Goal: Task Accomplishment & Management: Manage account settings

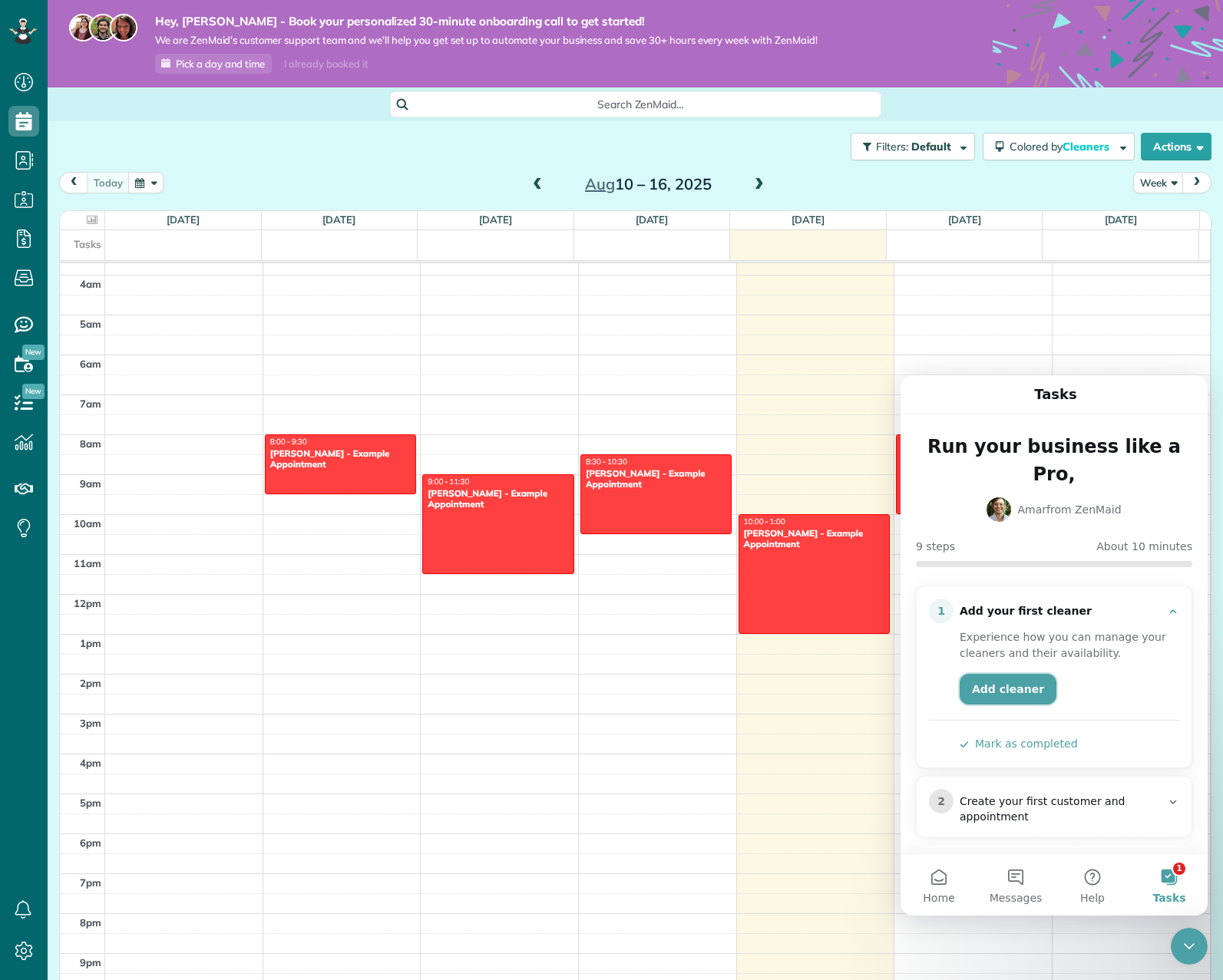
click at [995, 675] on link "Add cleaner" at bounding box center [1008, 690] width 97 height 31
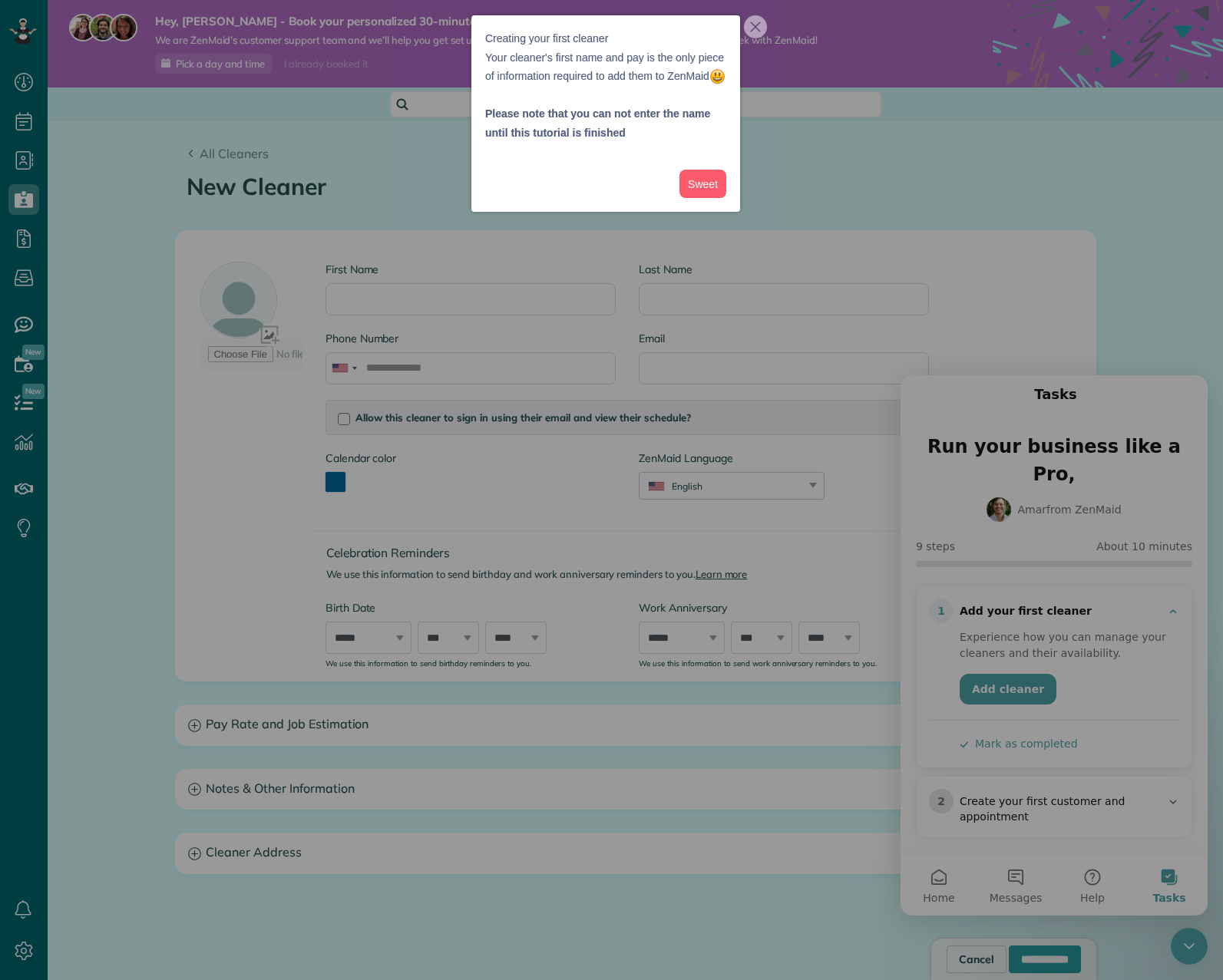
click at [760, 24] on icon "close," at bounding box center [756, 26] width 11 height 11
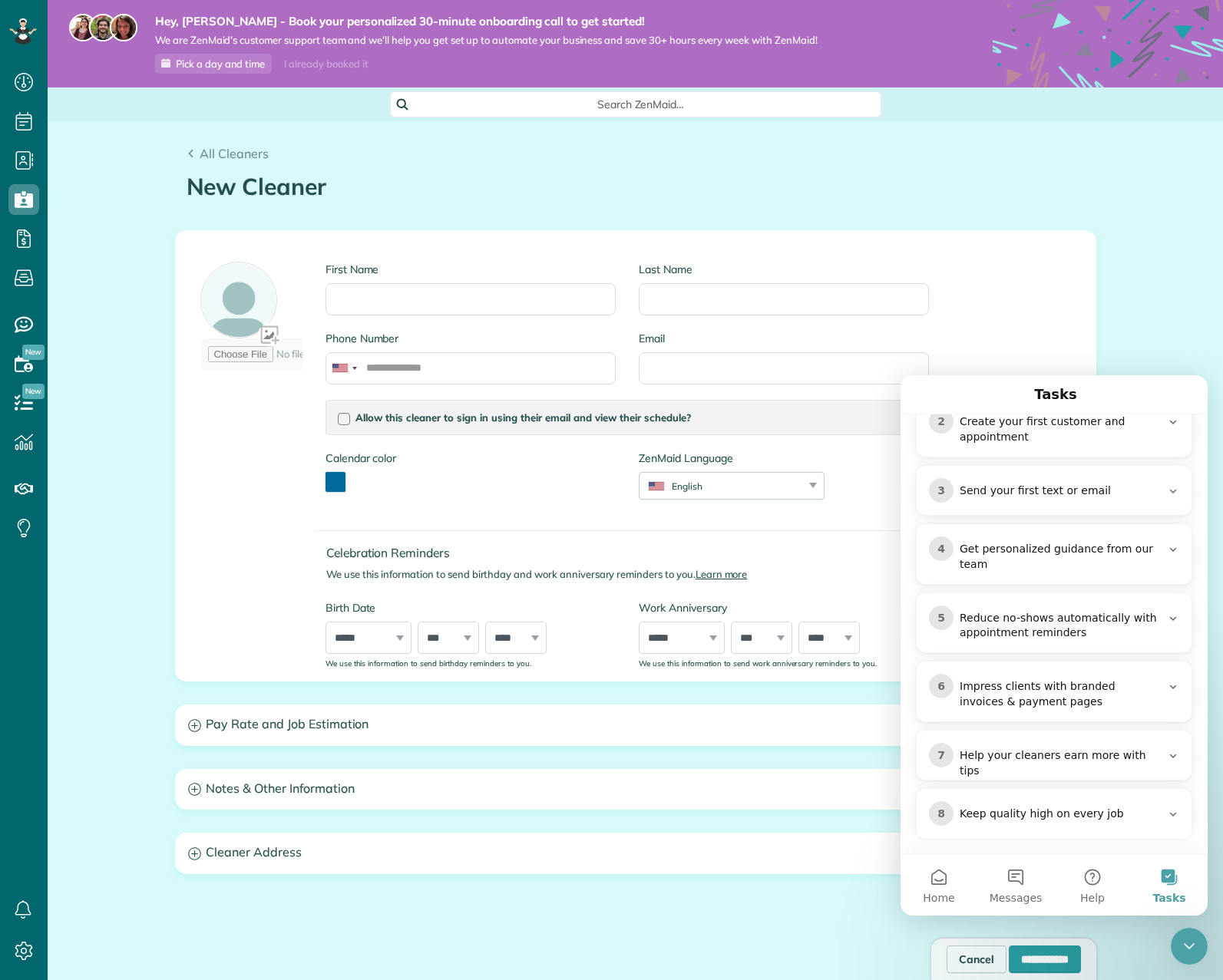
scroll to position [384, 0]
click at [1174, 298] on div "All Cleaners New Cleaner Creating a New Employee [4 min] First Name Last Name P…" at bounding box center [635, 600] width 1175 height 960
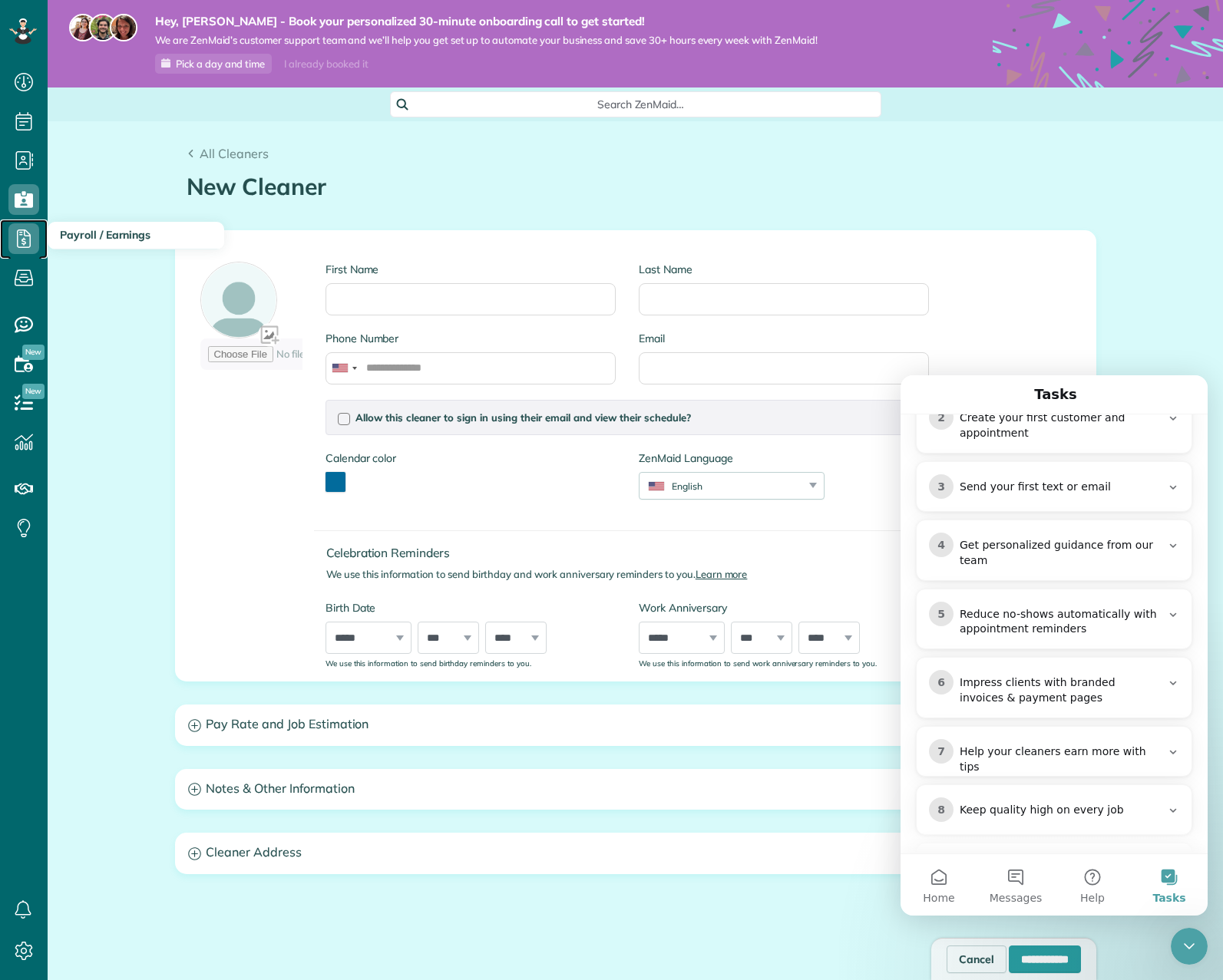
click at [21, 254] on span "Payroll / Earnings" at bounding box center [24, 254] width 31 height 1
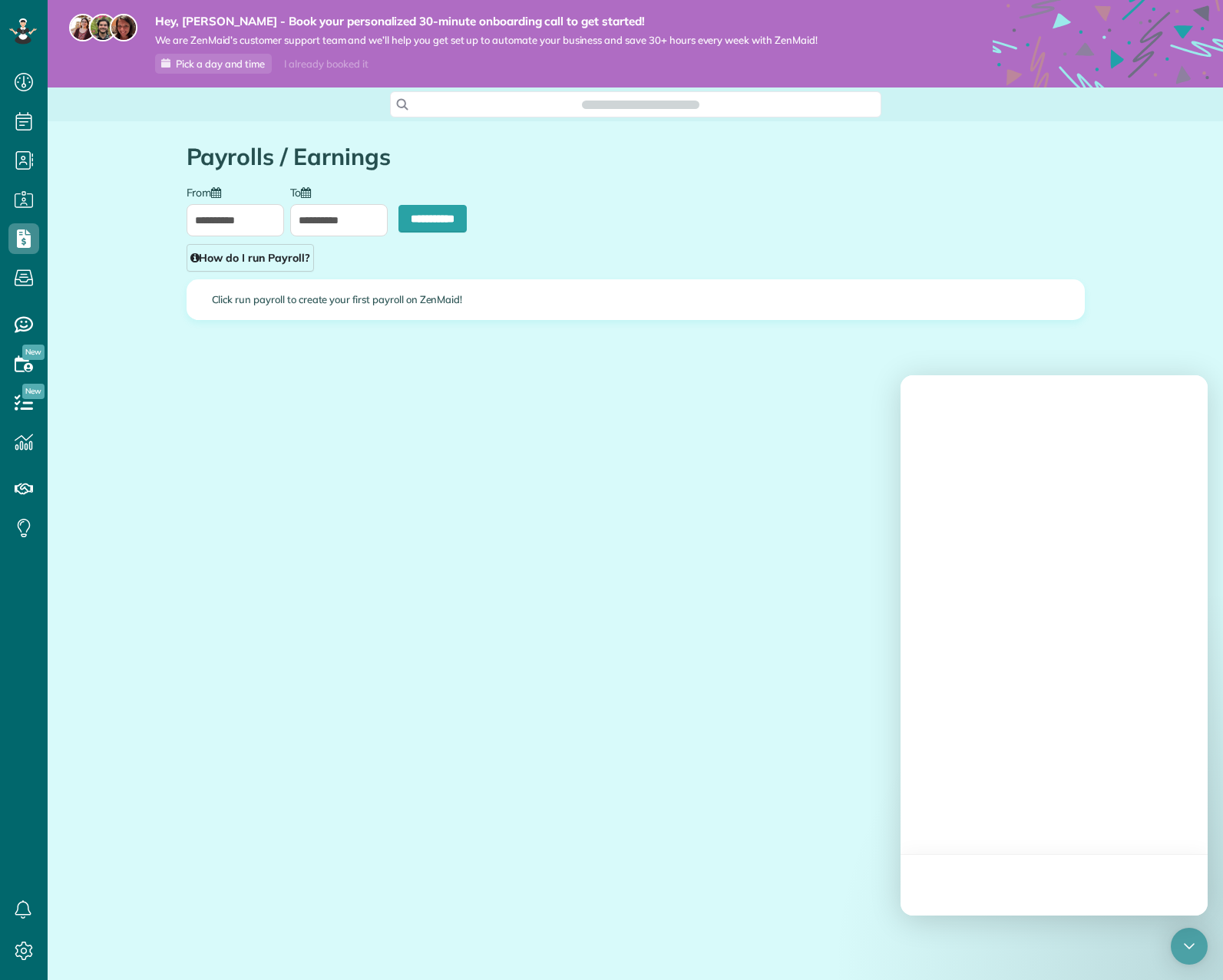
scroll to position [7, 7]
type input "**********"
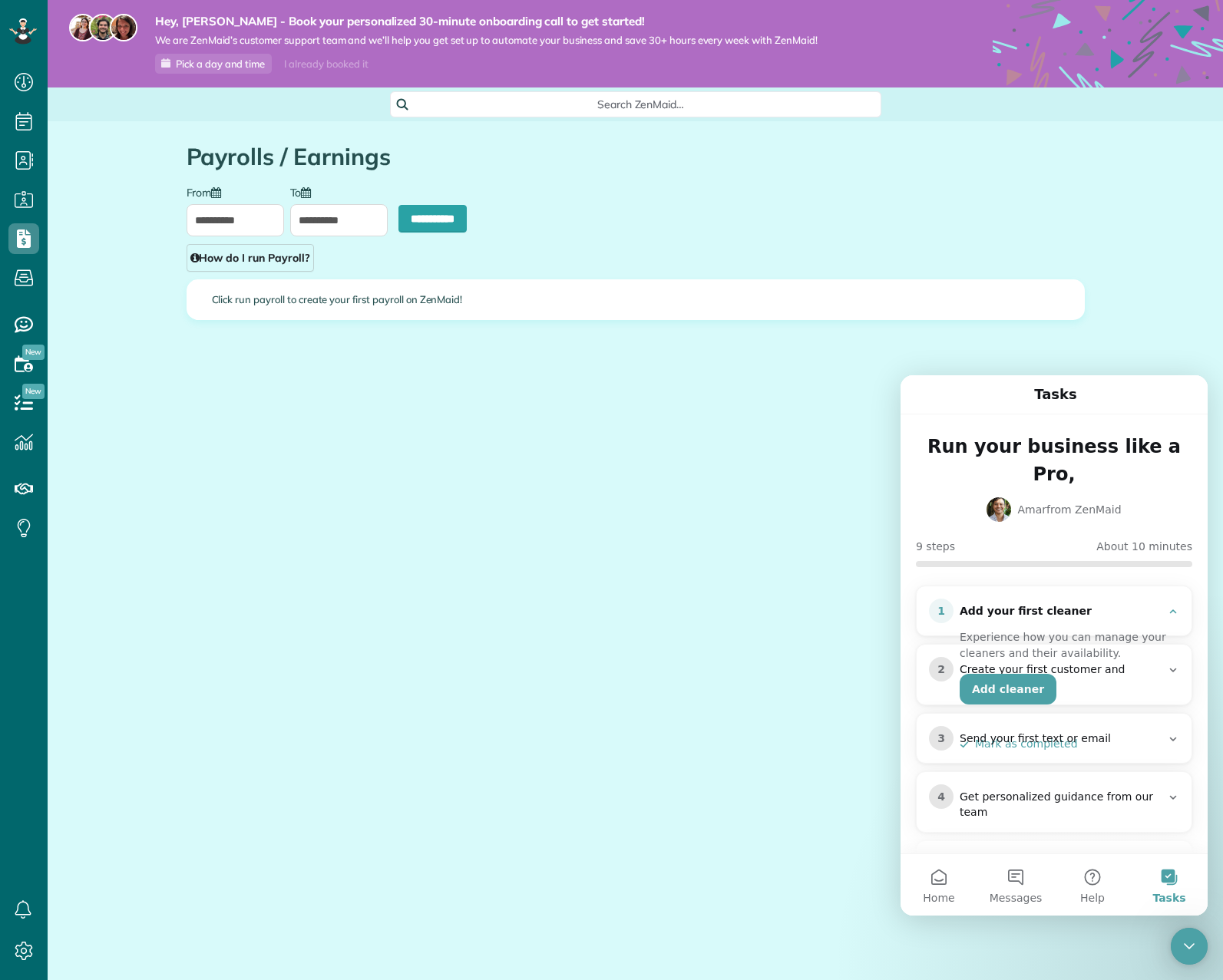
scroll to position [0, 0]
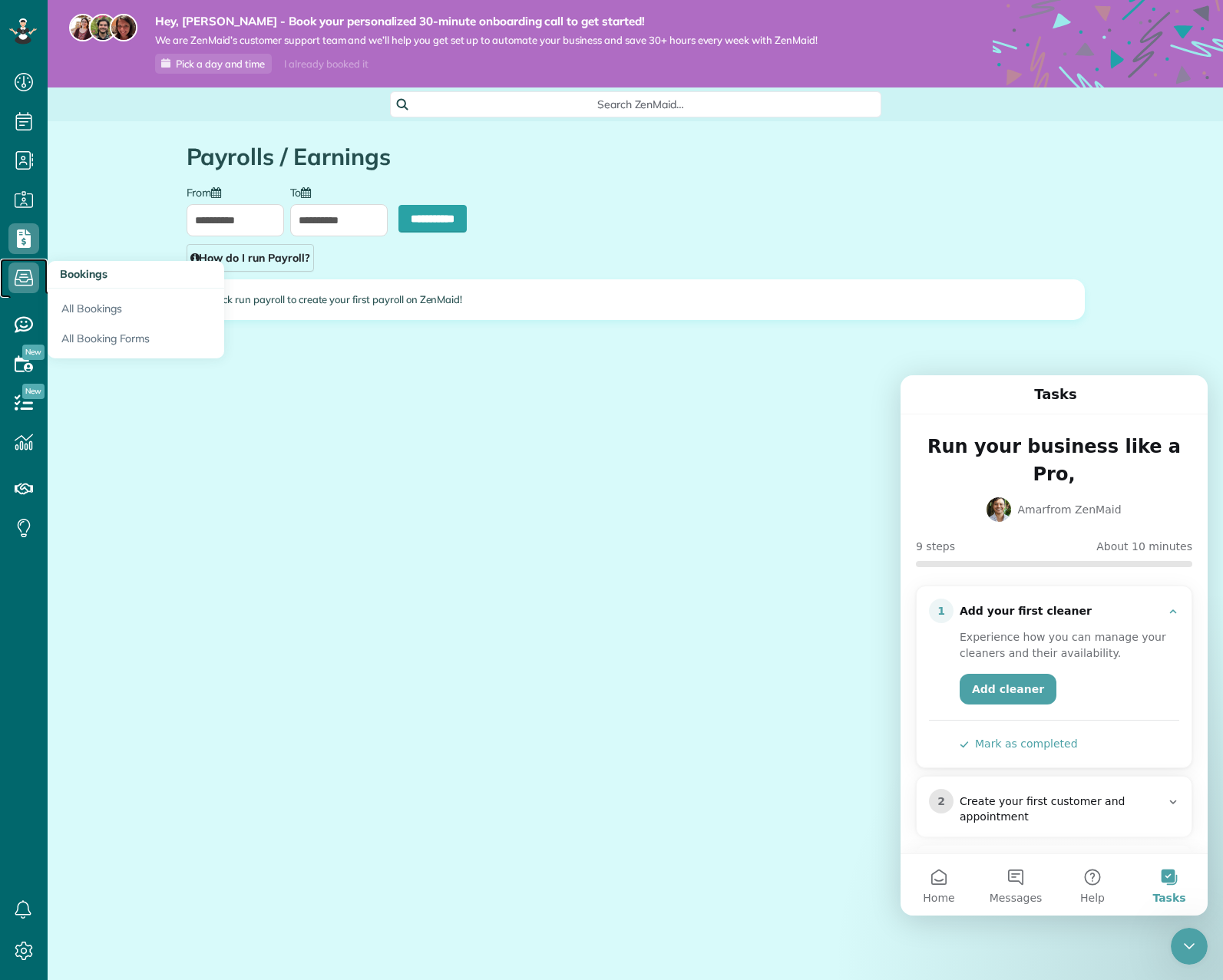
click at [21, 286] on icon at bounding box center [24, 277] width 31 height 31
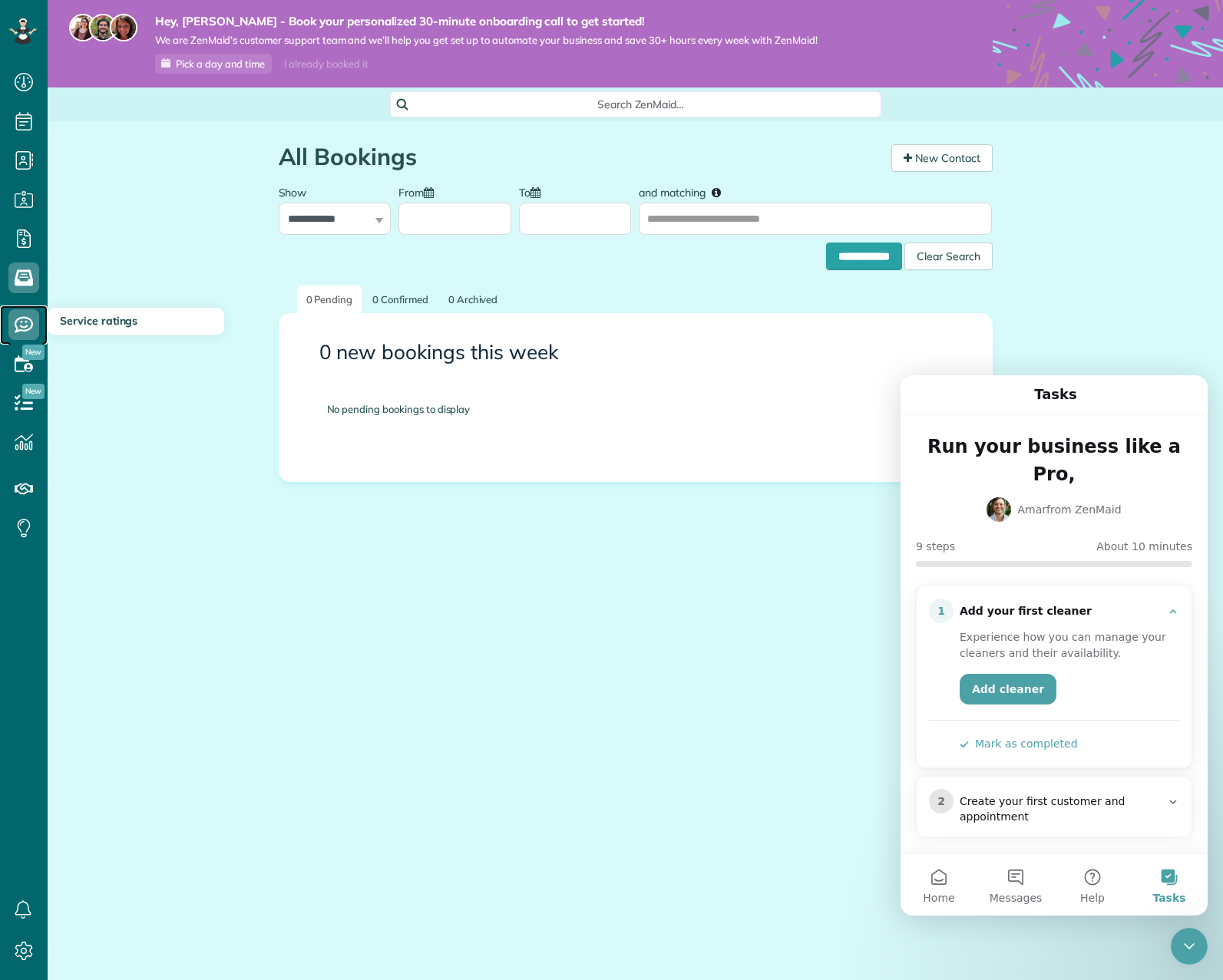
click at [25, 327] on use at bounding box center [24, 325] width 19 height 16
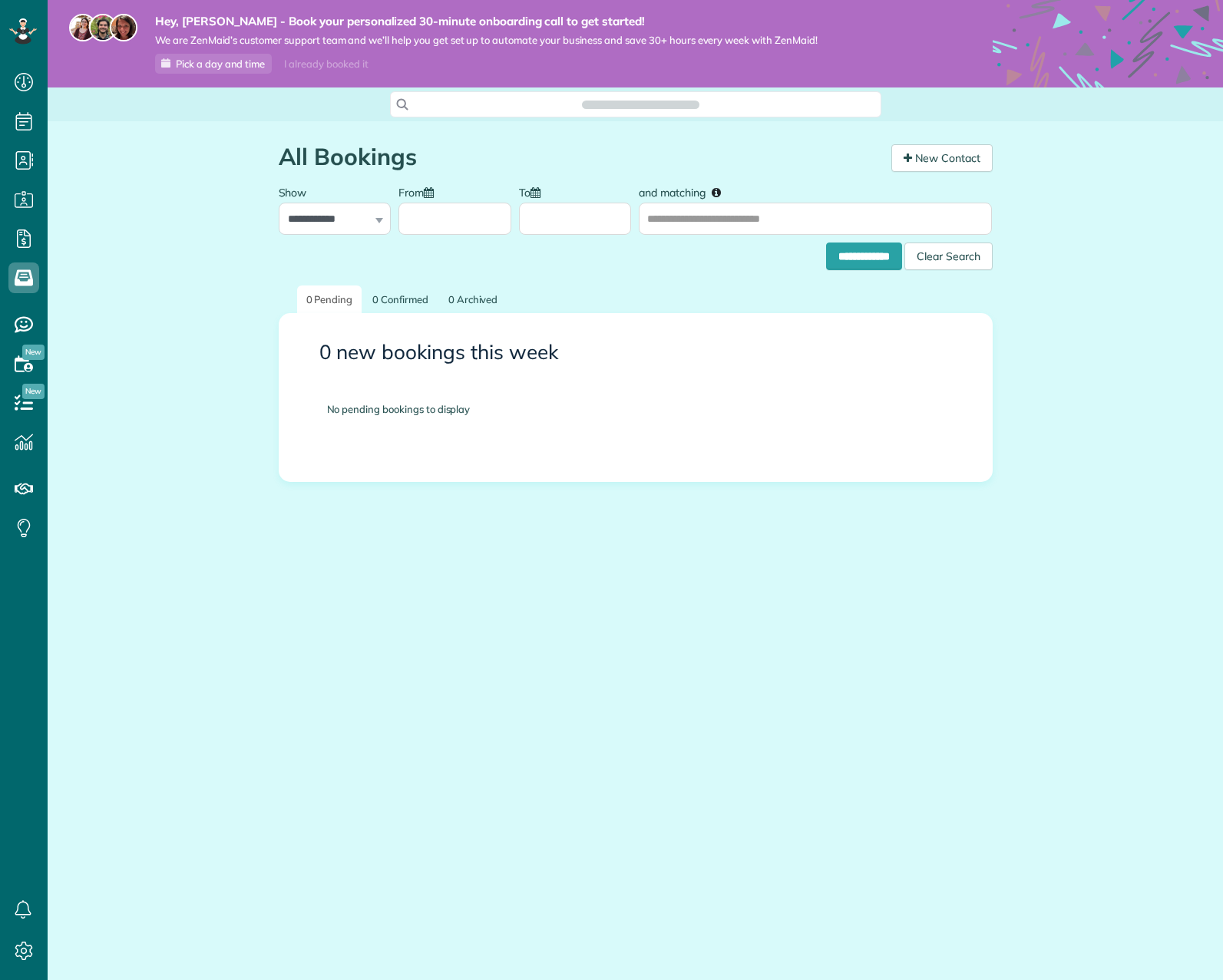
scroll to position [980, 48]
click at [26, 371] on use at bounding box center [24, 364] width 19 height 16
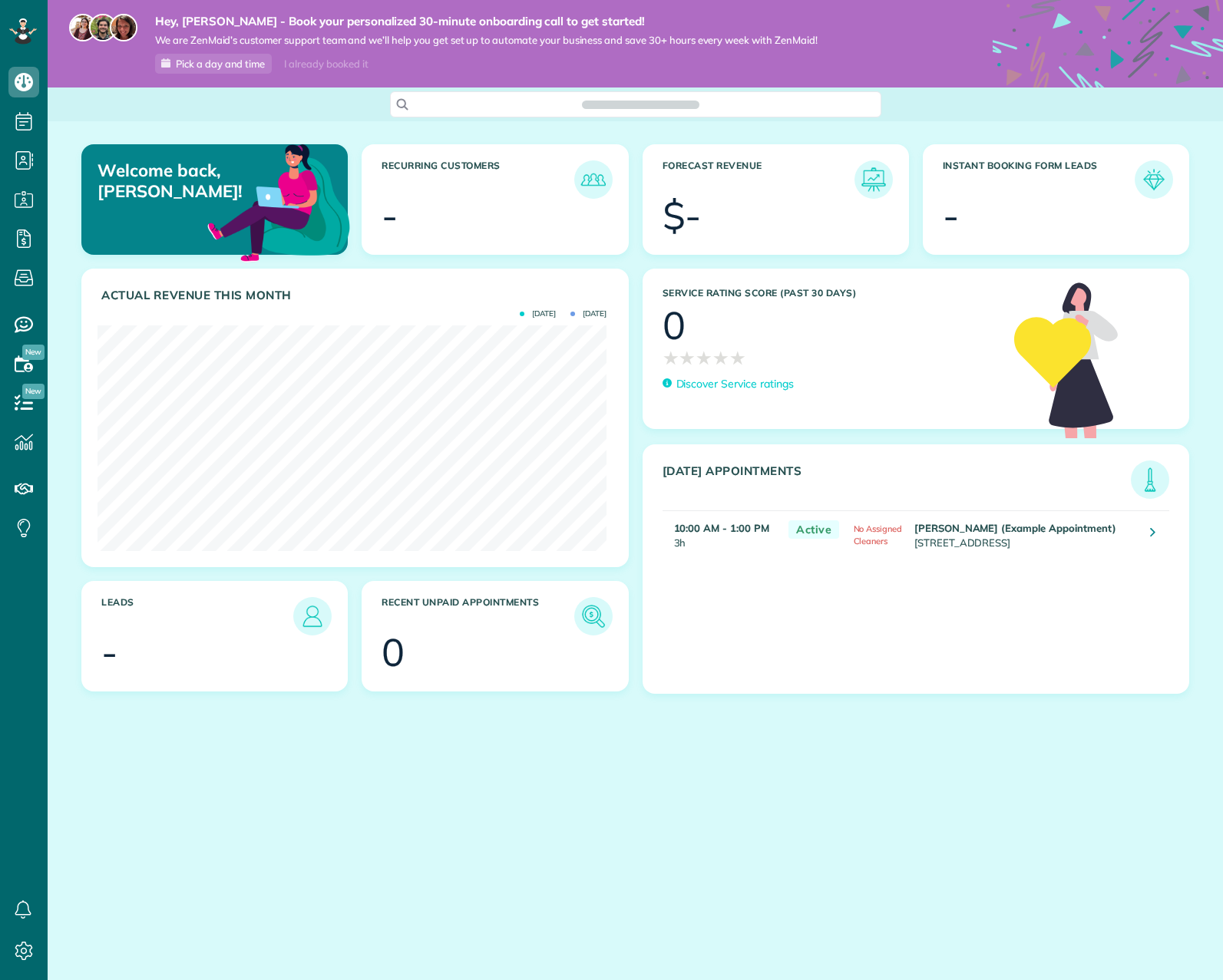
scroll to position [226, 510]
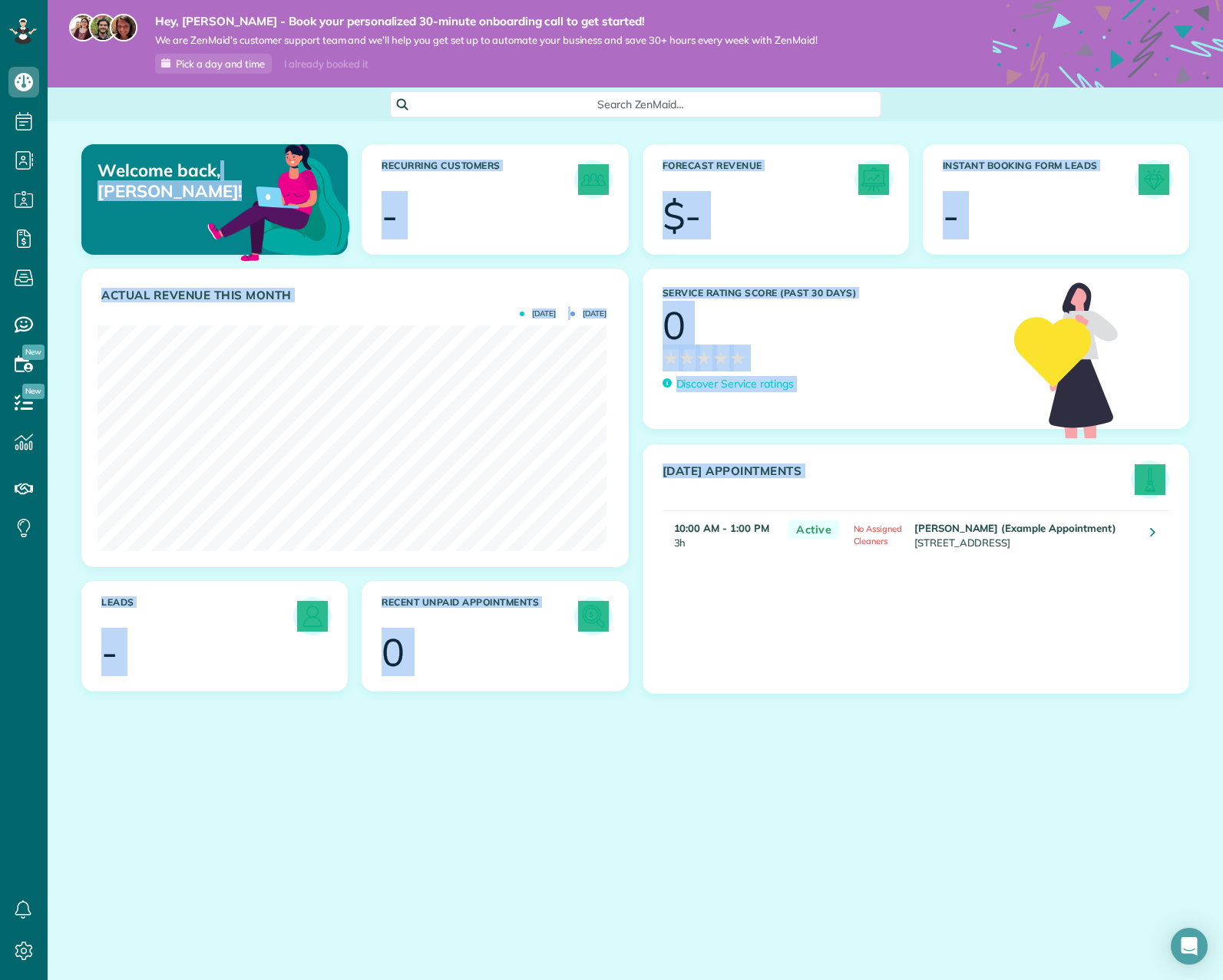
drag, startPoint x: 863, startPoint y: 655, endPoint x: 94, endPoint y: 170, distance: 909.2
click at [93, 168] on div "Welcome back, [PERSON_NAME]! Recurring Customers - Forecast Revenue $- Instant …" at bounding box center [635, 572] width 1175 height 902
copy div "Loremip dolo, Sitamet! Consectet Adipiscin - Elitsedd Eiusmod $- Tempori Utlabo…"
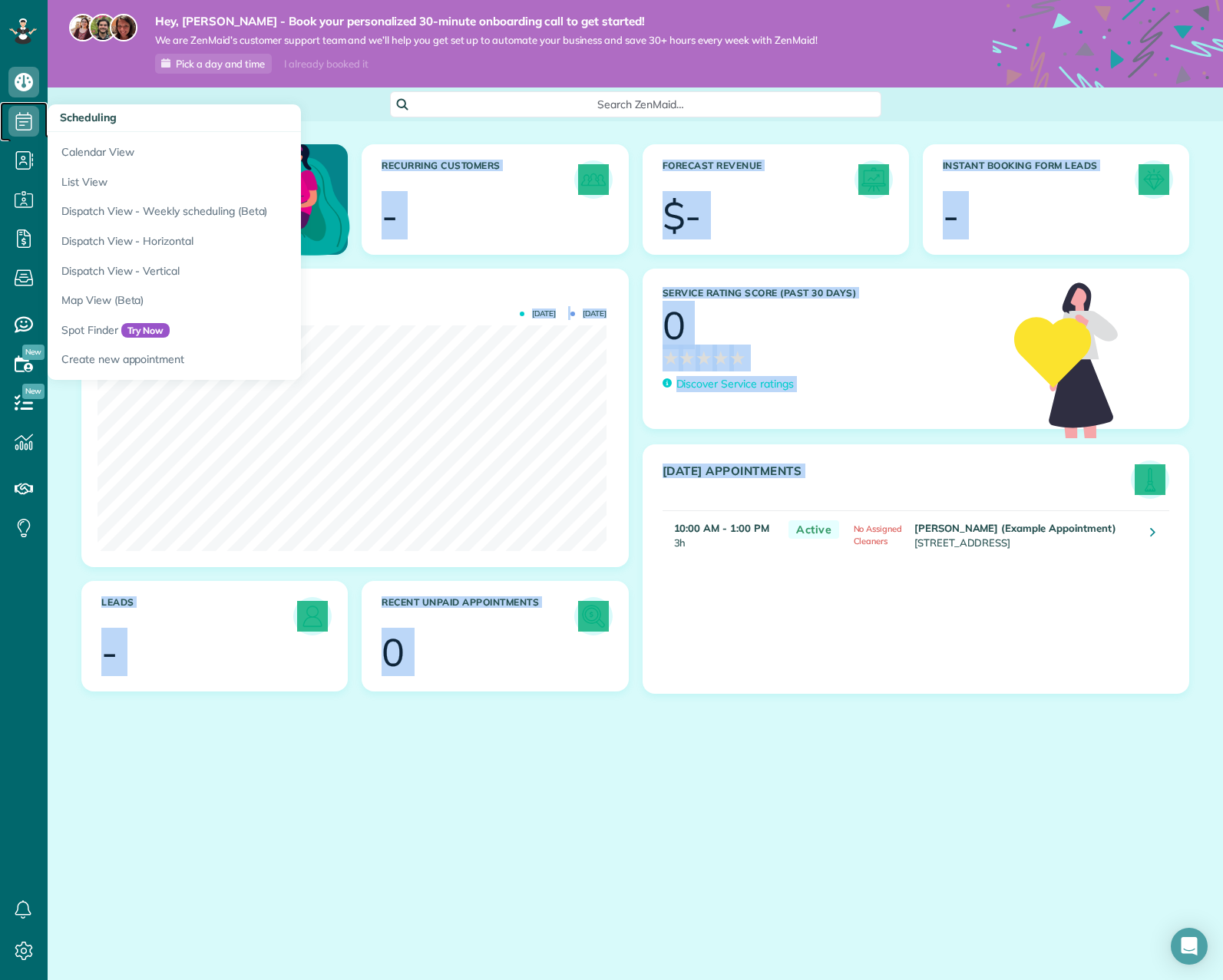
click at [33, 132] on icon at bounding box center [24, 121] width 31 height 31
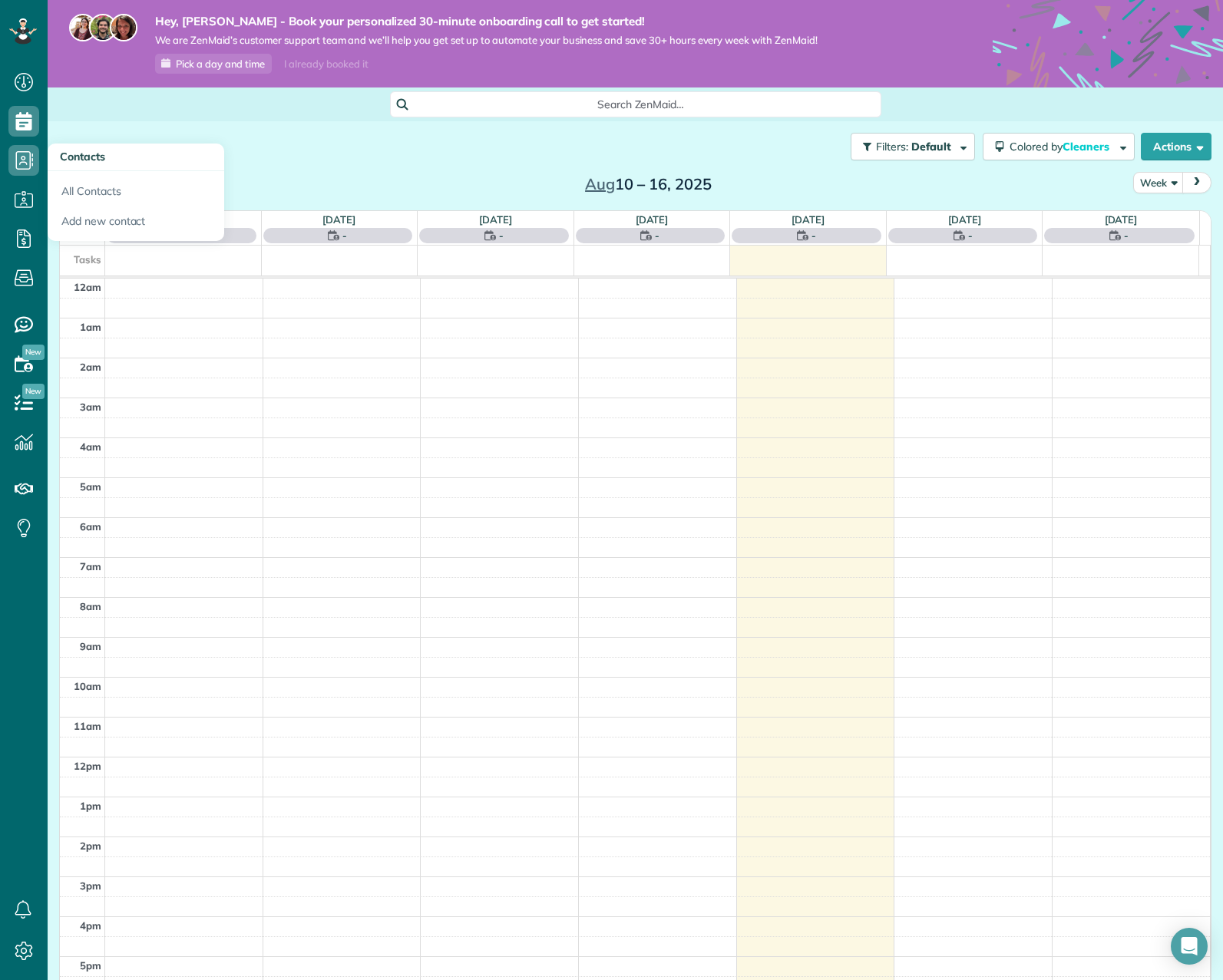
scroll to position [147, 0]
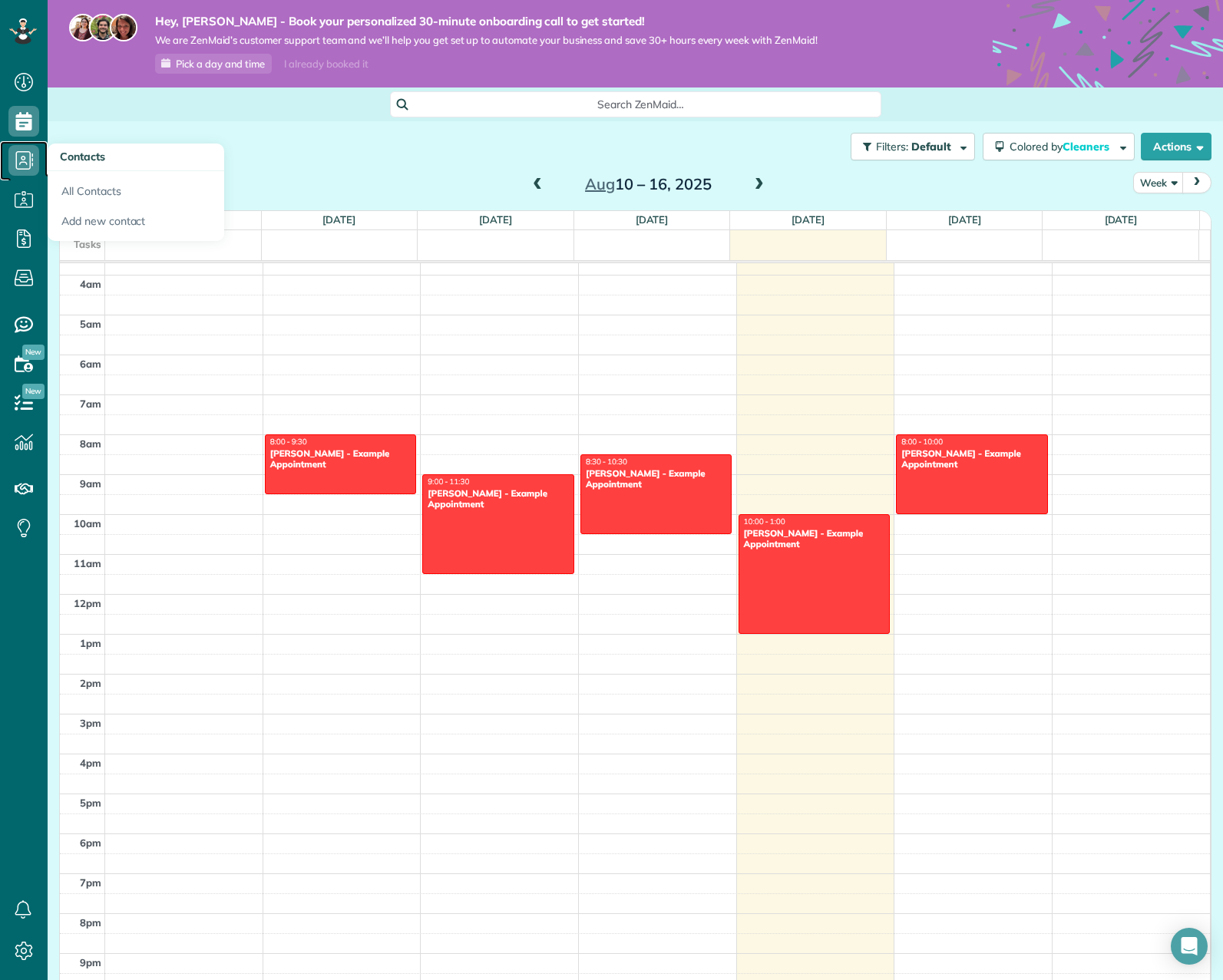
click at [14, 159] on icon at bounding box center [24, 160] width 31 height 31
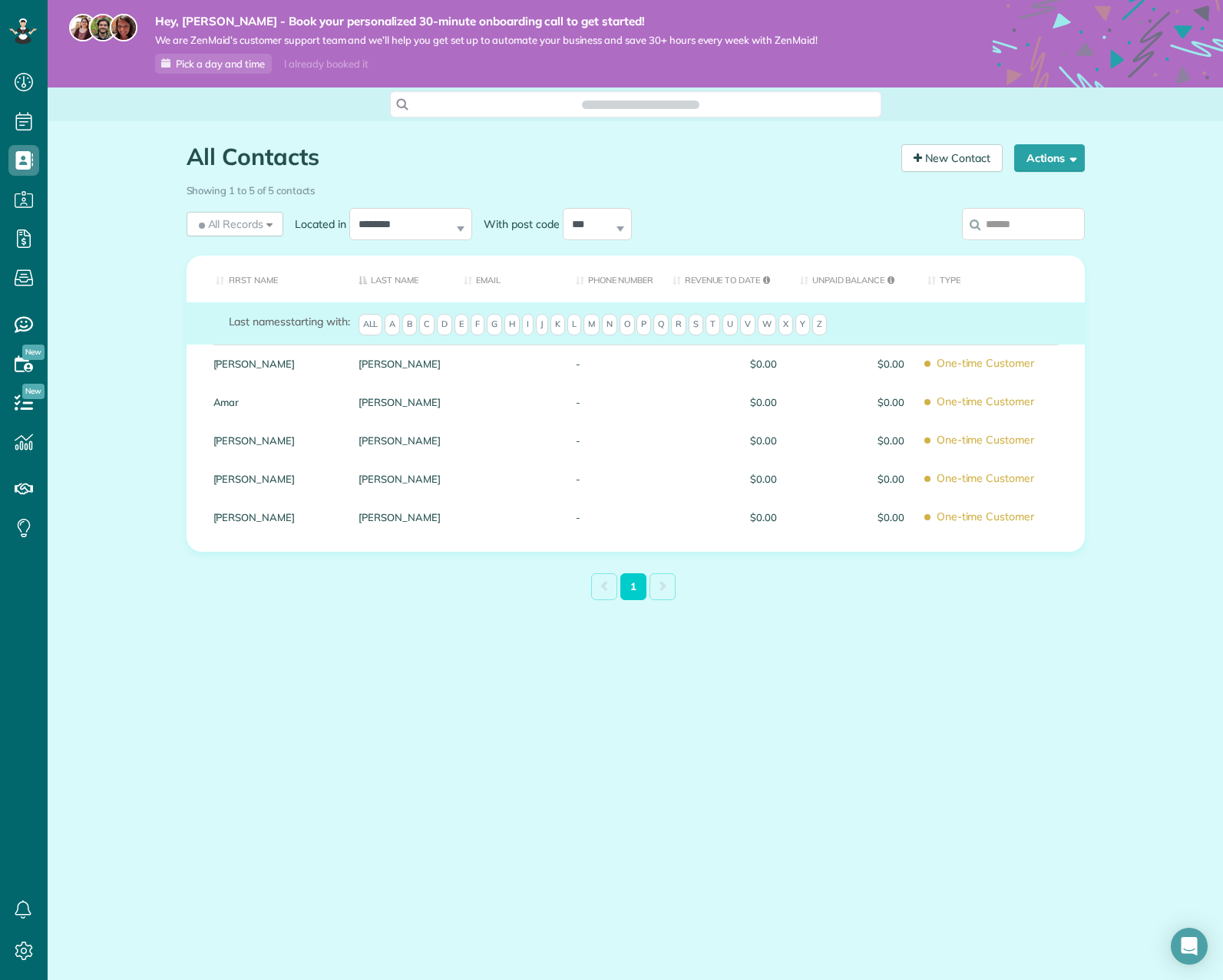
scroll to position [7, 7]
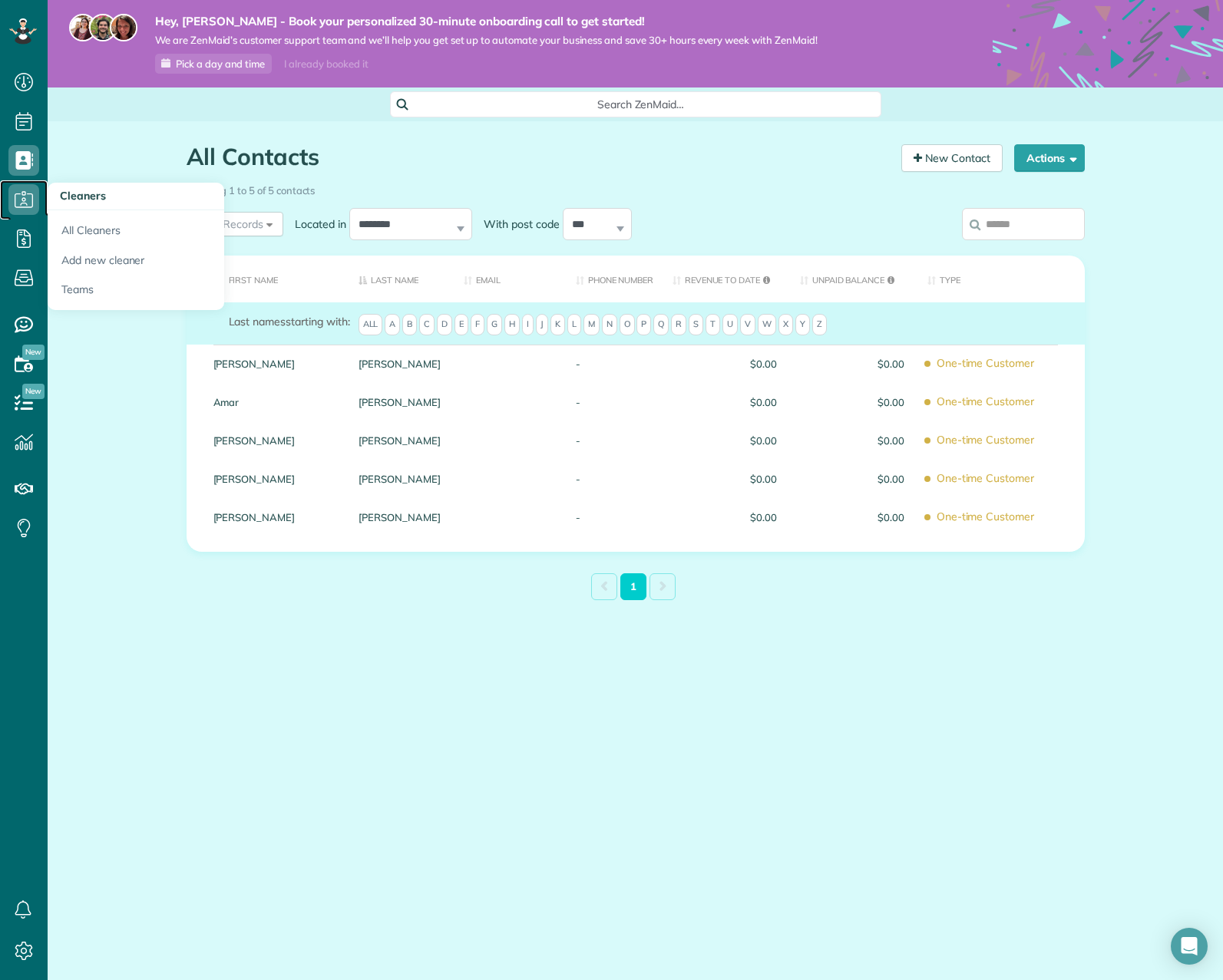
click at [22, 185] on icon at bounding box center [24, 200] width 31 height 31
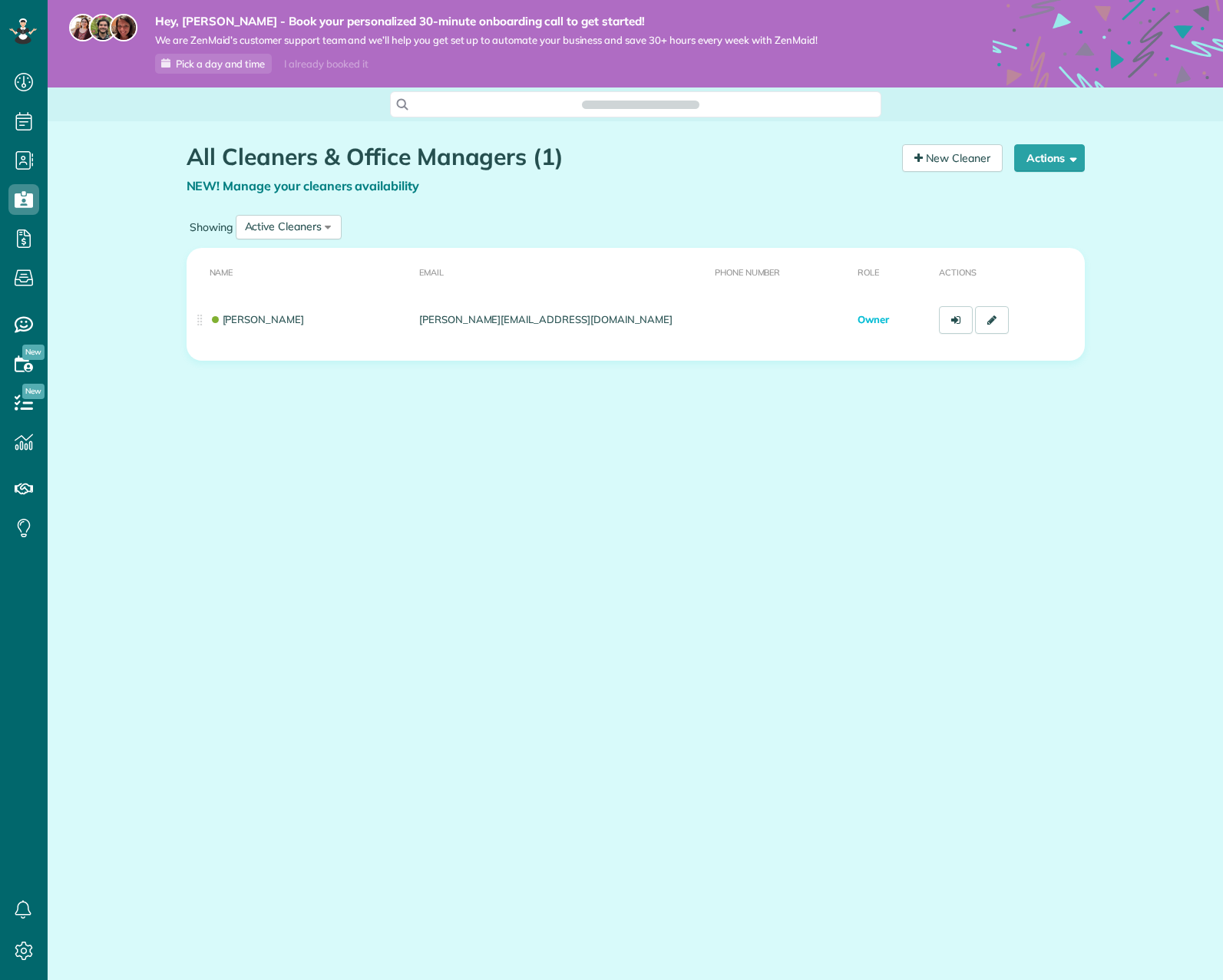
scroll to position [7, 7]
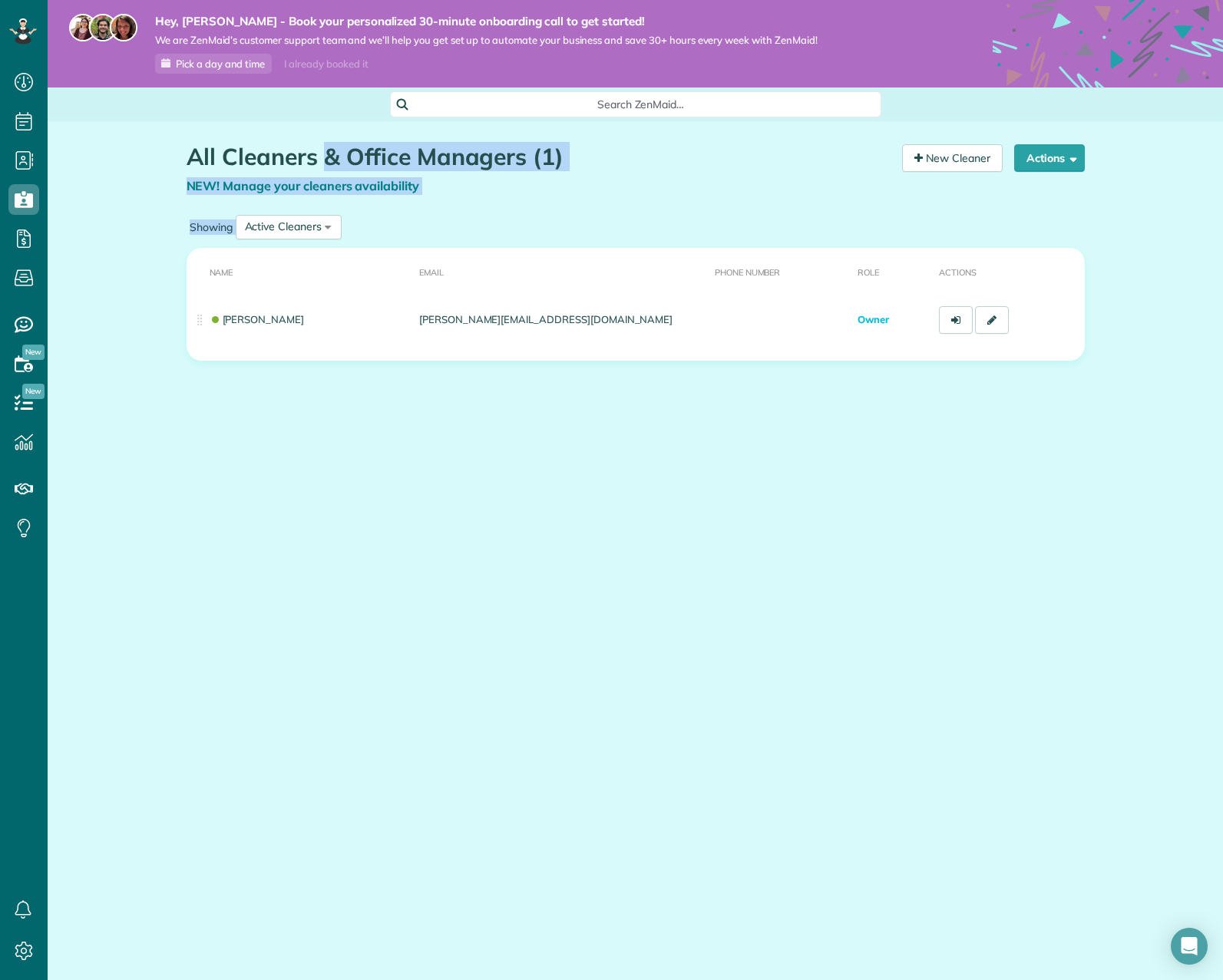
drag, startPoint x: 1041, startPoint y: 334, endPoint x: 192, endPoint y: 161, distance: 866.4
click at [192, 161] on div "All Cleaners & Office Managers (1) NEW! Manage your cleaners availability Your …" at bounding box center [636, 297] width 922 height 351
click at [23, 225] on icon at bounding box center [24, 238] width 31 height 31
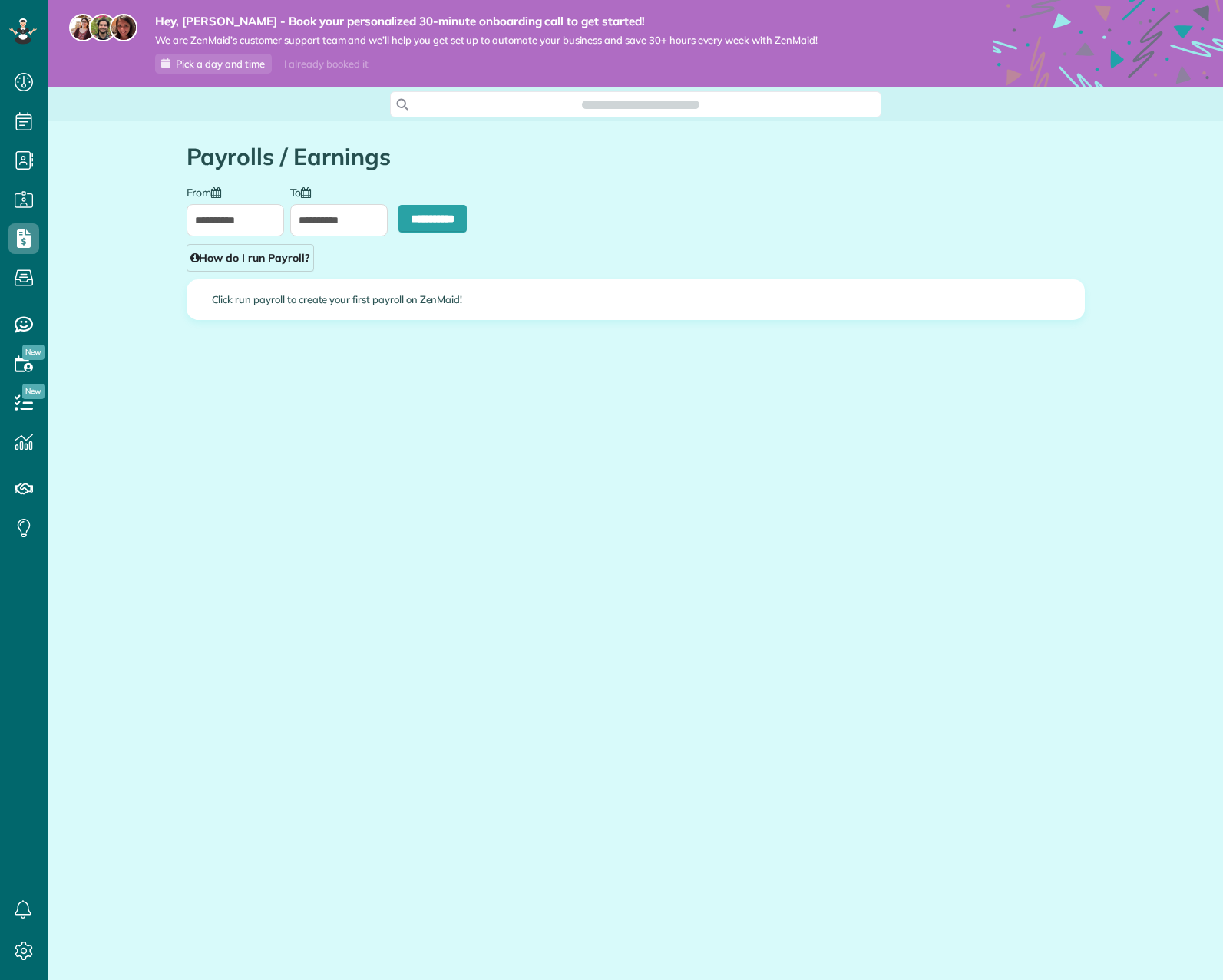
scroll to position [7, 7]
type input "**********"
drag, startPoint x: 192, startPoint y: 155, endPoint x: 550, endPoint y: 294, distance: 384.0
click at [550, 294] on div "**********" at bounding box center [636, 278] width 922 height 314
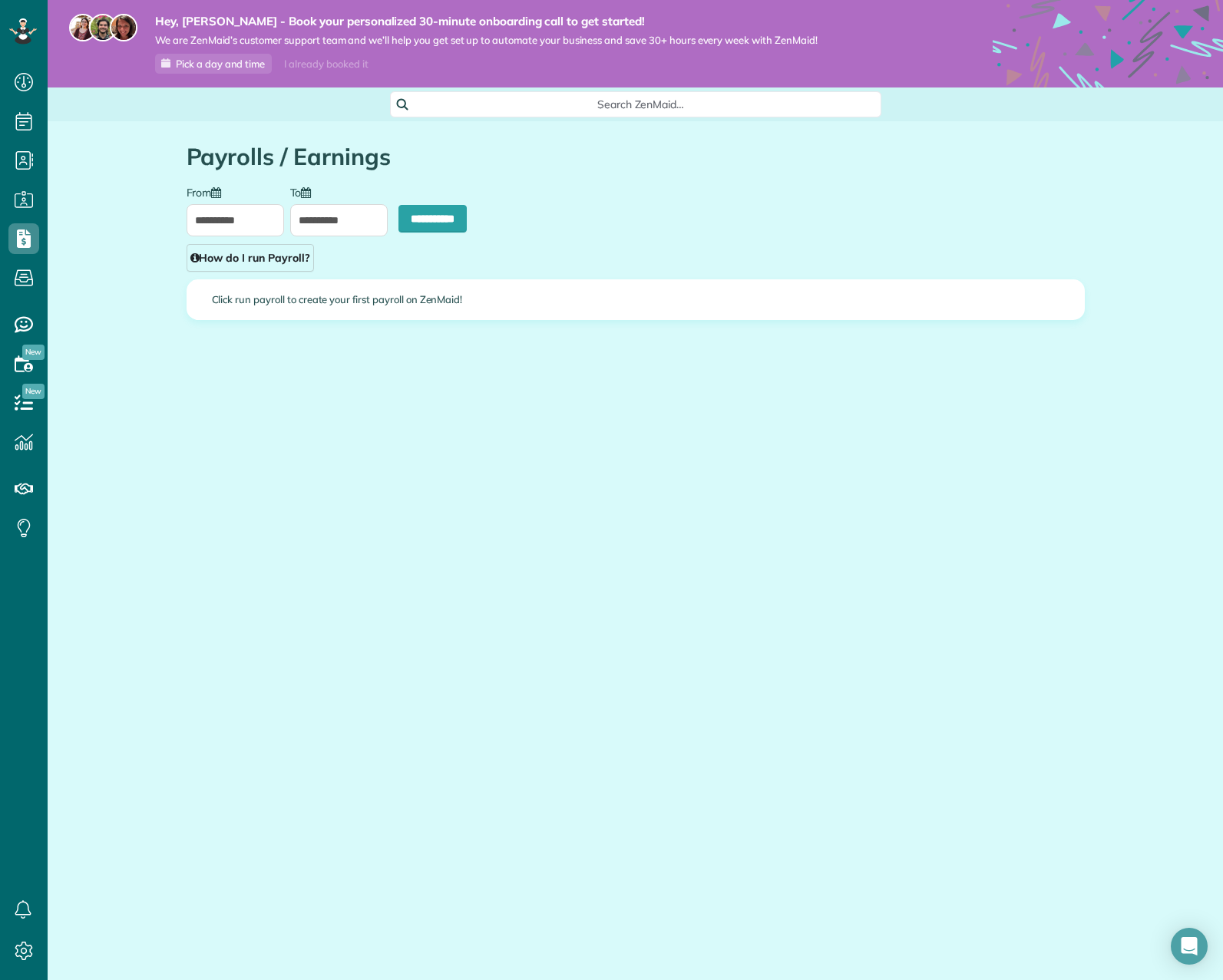
copy div "Payrolls / Earnings From To How do I run Payroll? Click run payroll to create y…"
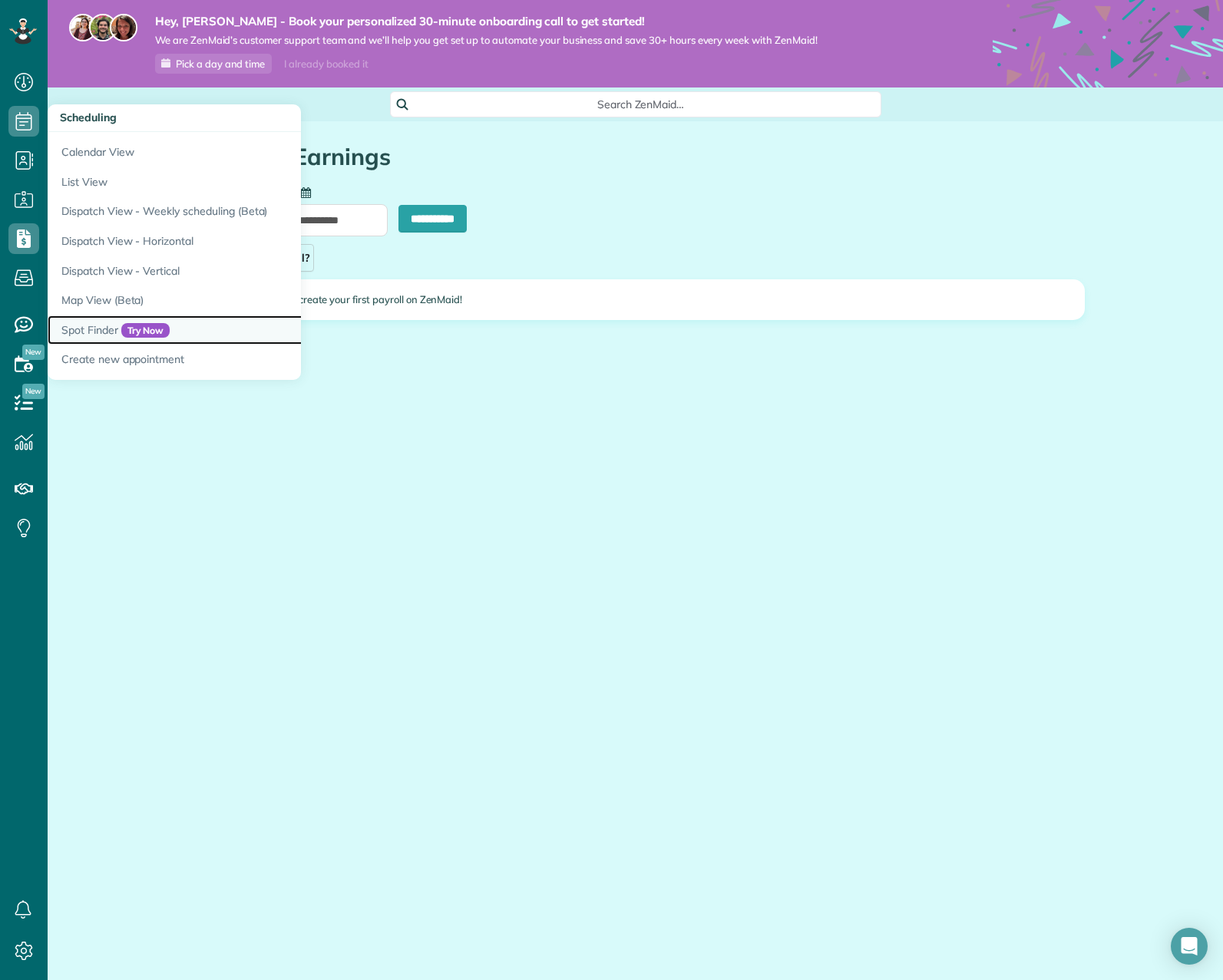
click at [109, 331] on link "Spot Finder Try Now" at bounding box center [239, 330] width 384 height 30
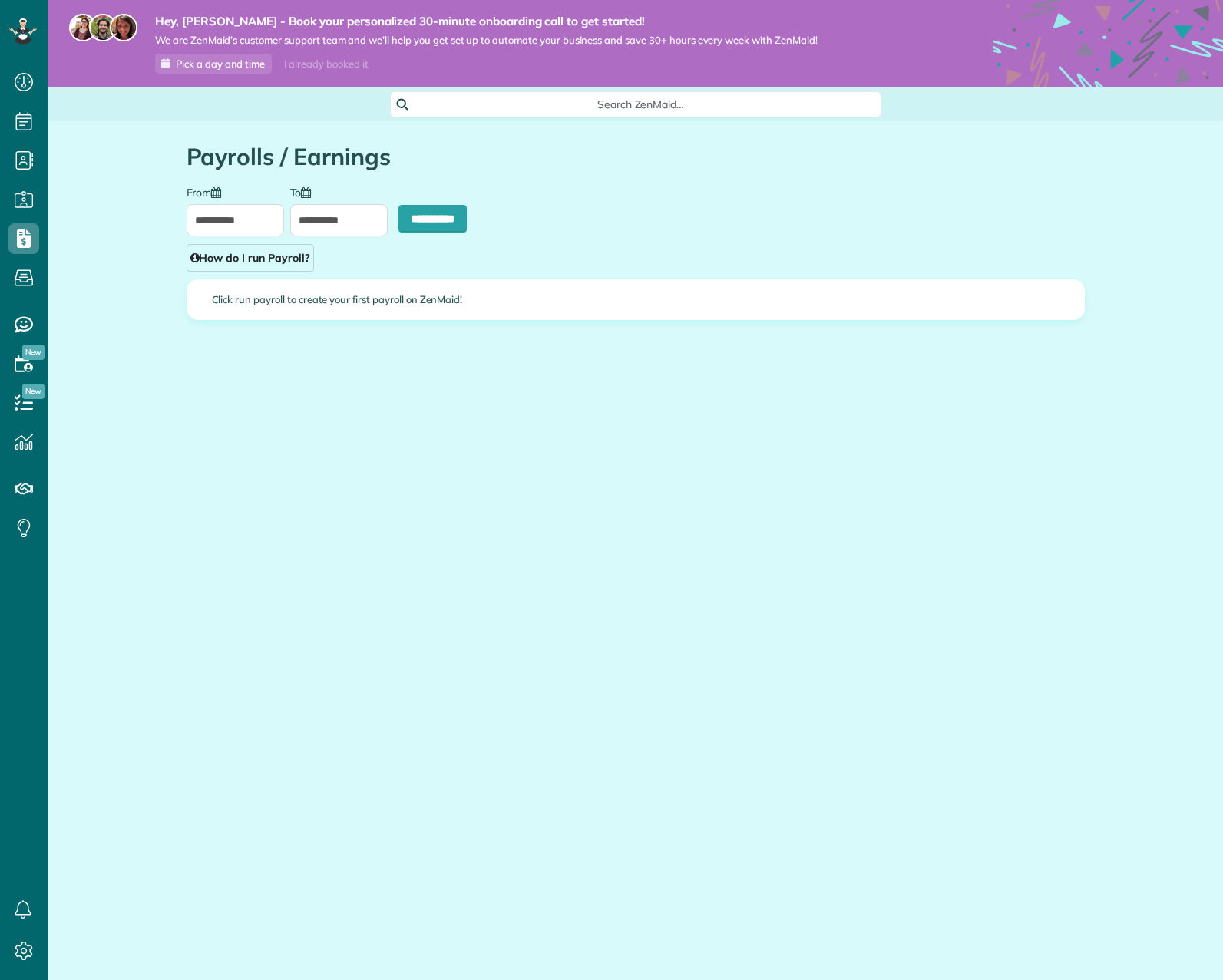
scroll to position [7, 7]
type input "**********"
click at [20, 335] on icon at bounding box center [24, 324] width 31 height 31
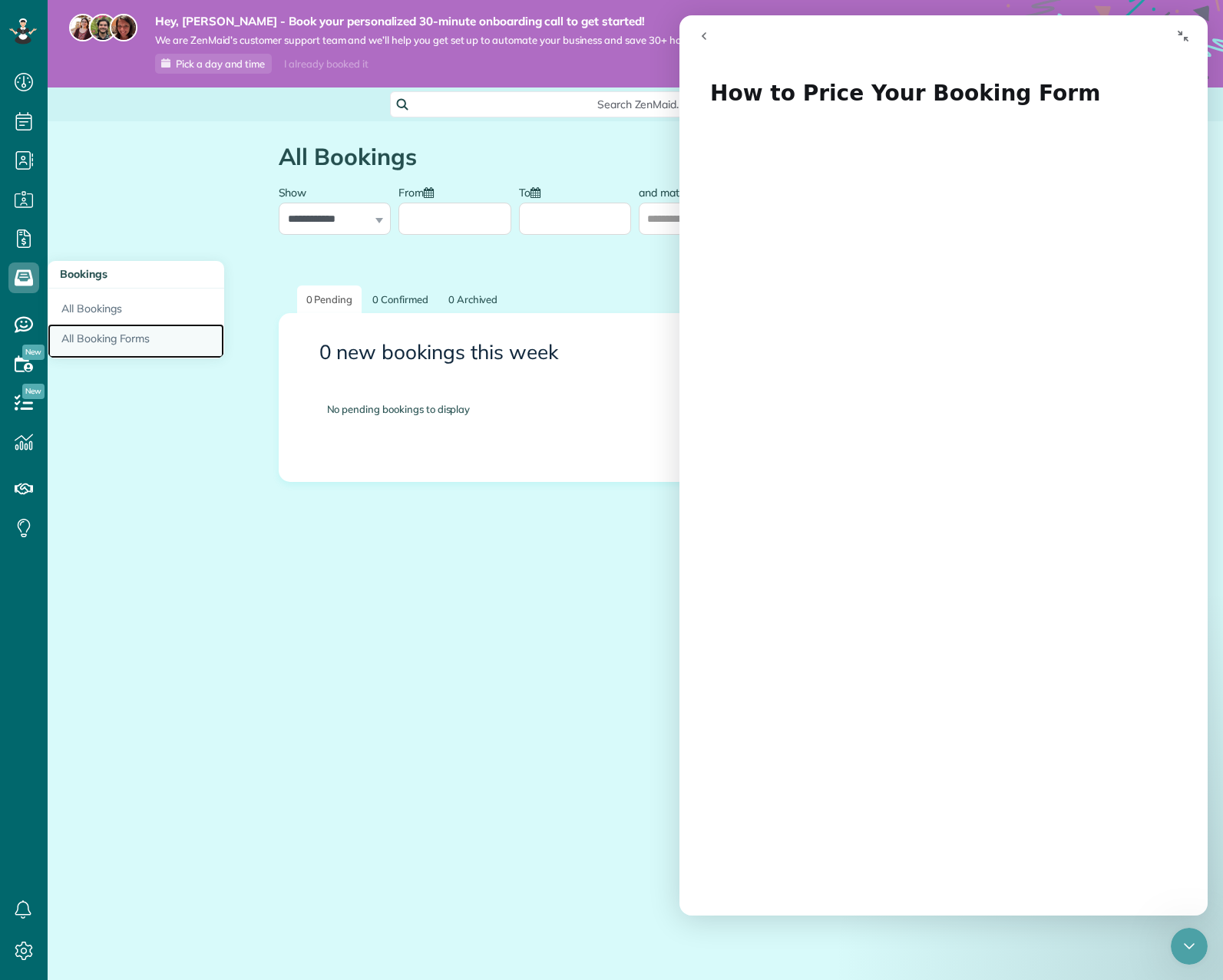
click at [91, 328] on link "All Booking Forms" at bounding box center [136, 342] width 177 height 35
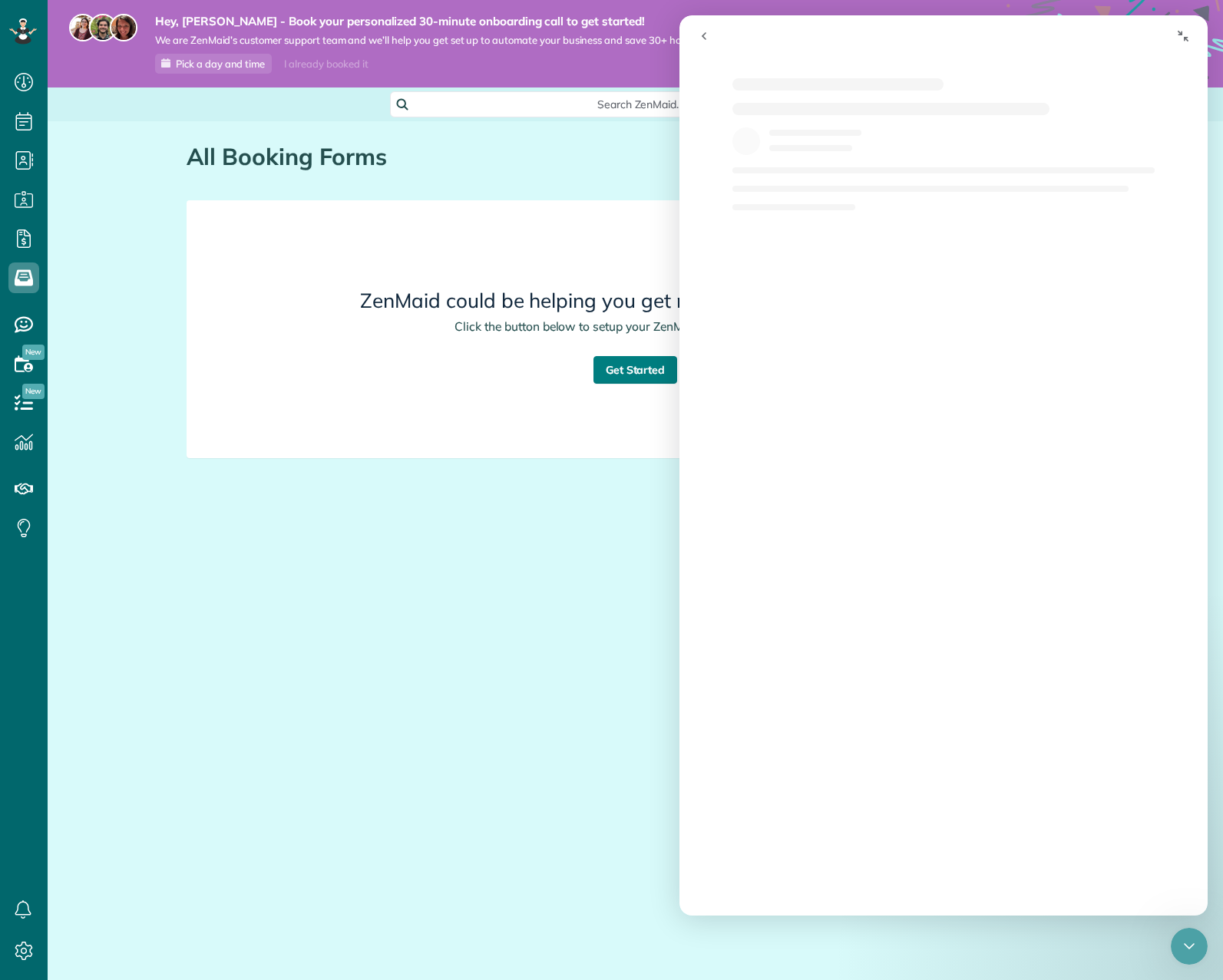
click at [657, 371] on link "Get Started" at bounding box center [636, 369] width 85 height 27
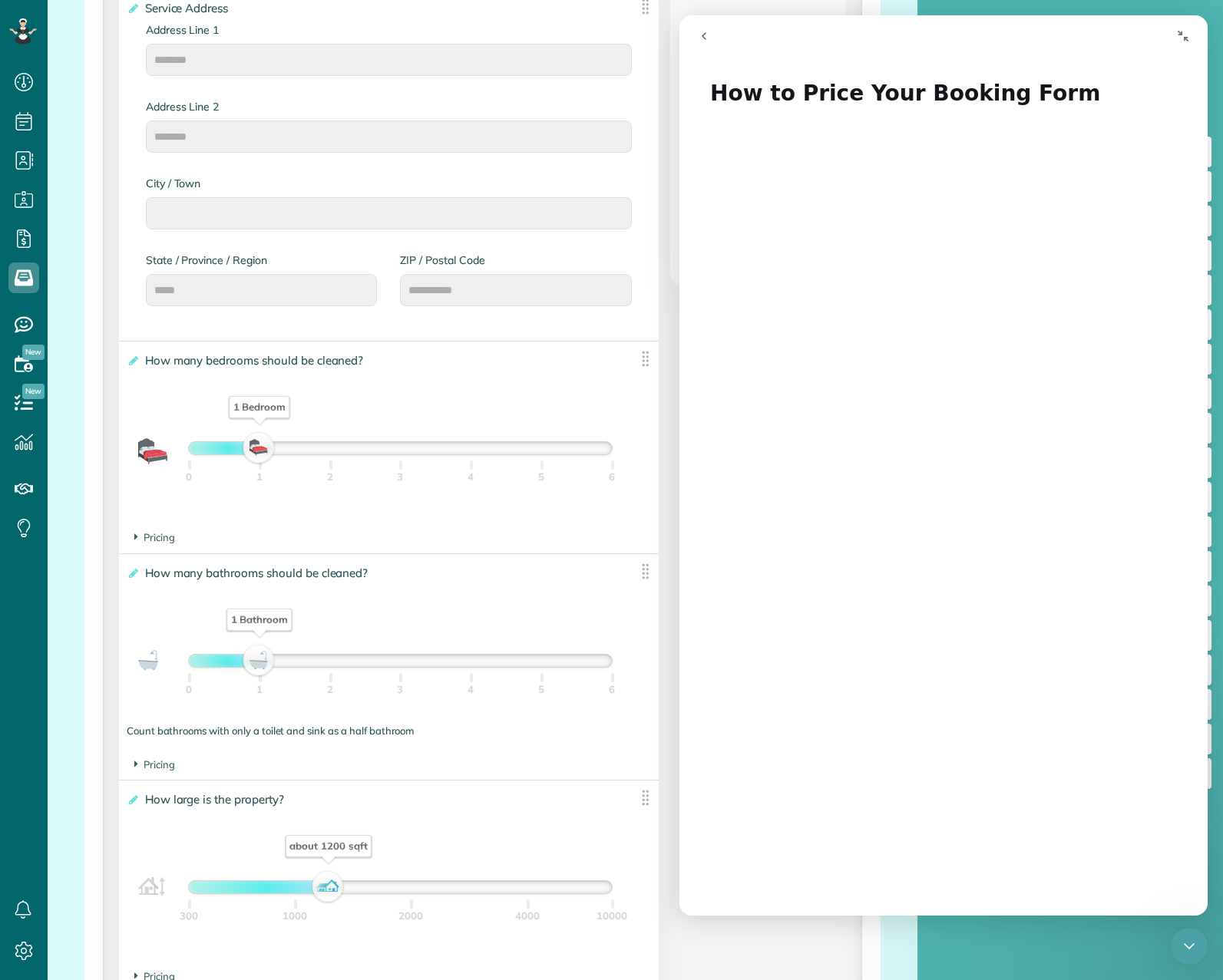
scroll to position [768, 0]
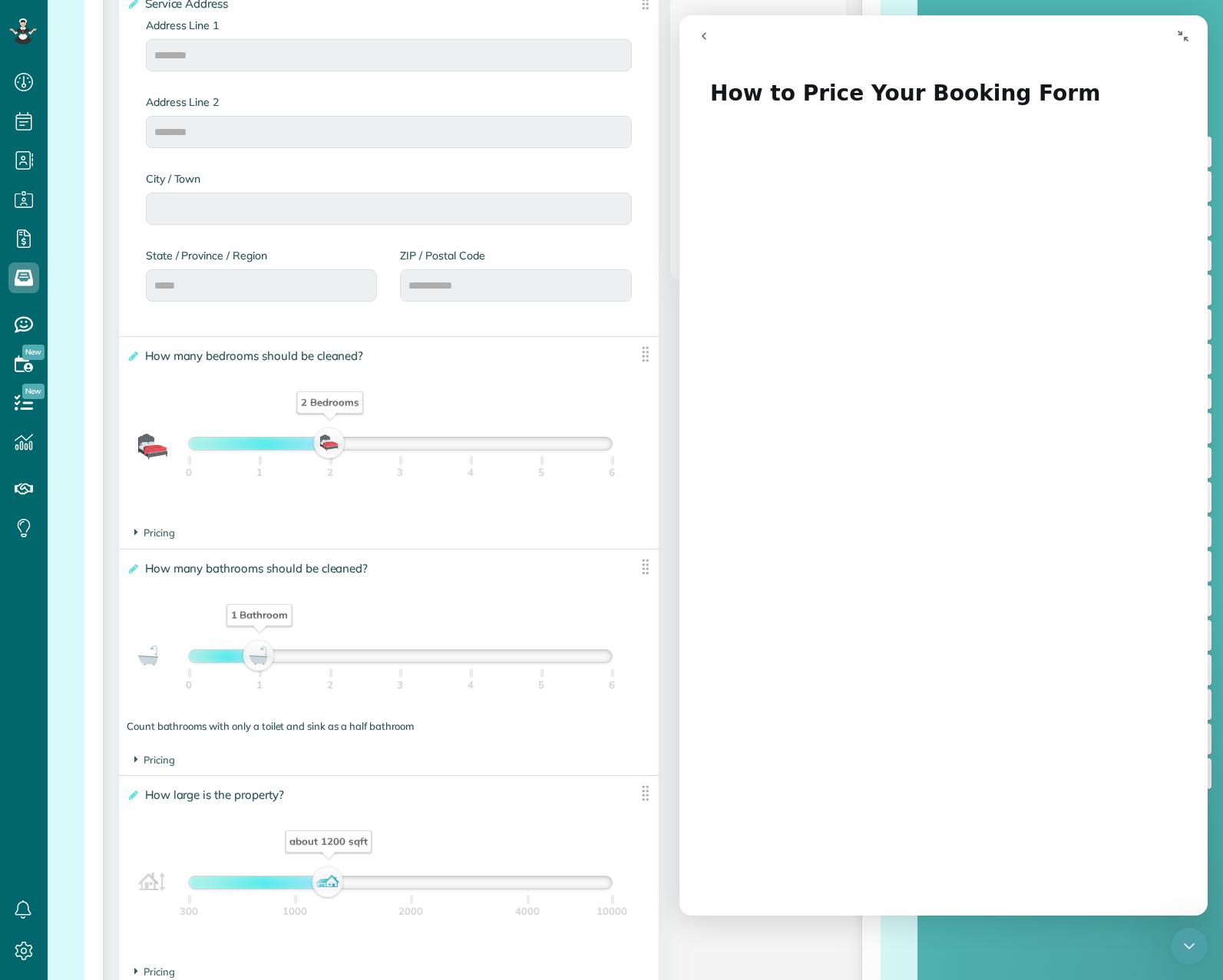
drag, startPoint x: 256, startPoint y: 440, endPoint x: 302, endPoint y: 442, distance: 46.0
click at [302, 442] on div "2 Bedrooms" at bounding box center [400, 444] width 423 height 12
drag, startPoint x: 260, startPoint y: 652, endPoint x: 306, endPoint y: 651, distance: 46.0
click at [306, 651] on div "1.5 Bathrooms" at bounding box center [400, 657] width 423 height 12
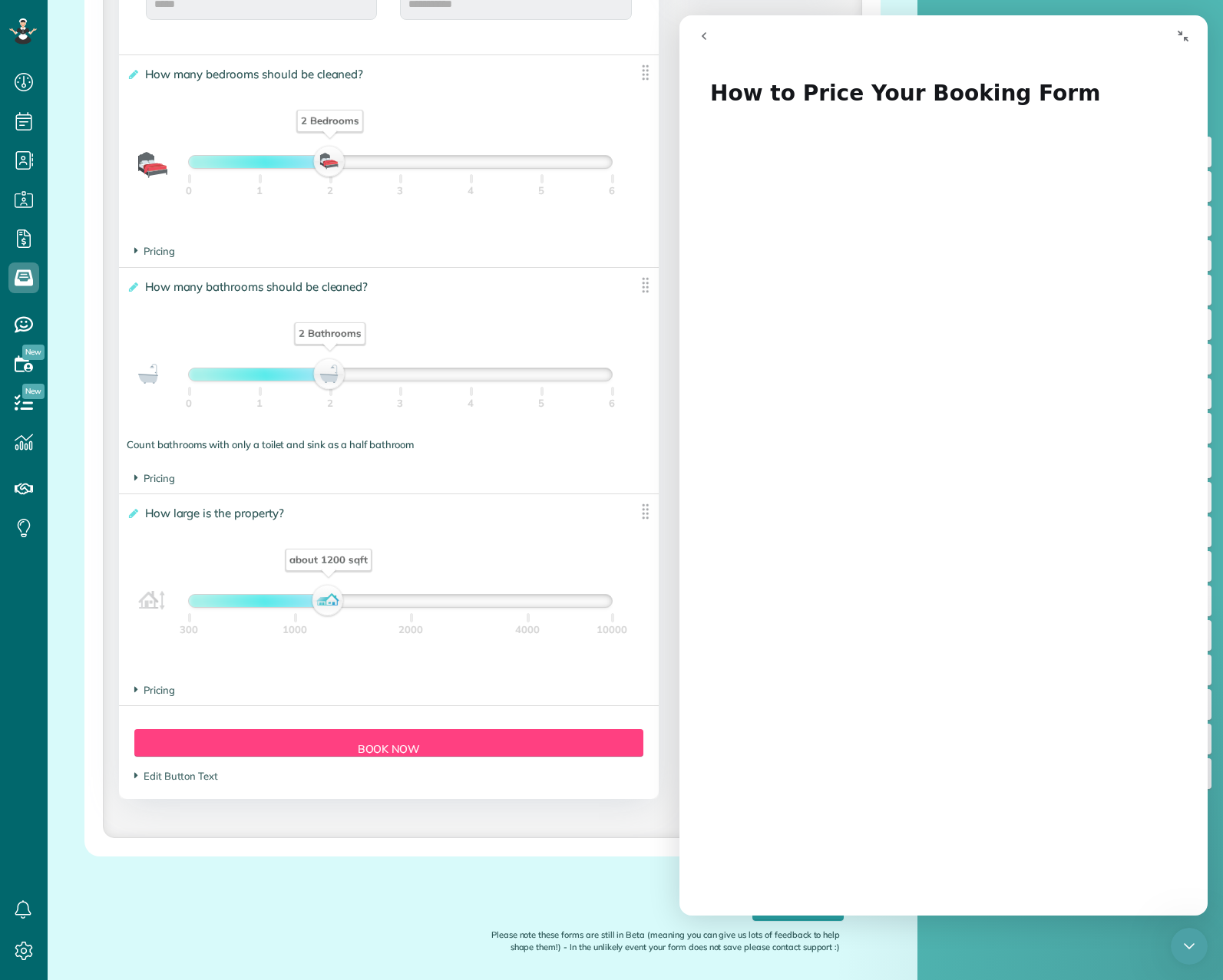
scroll to position [1104, 0]
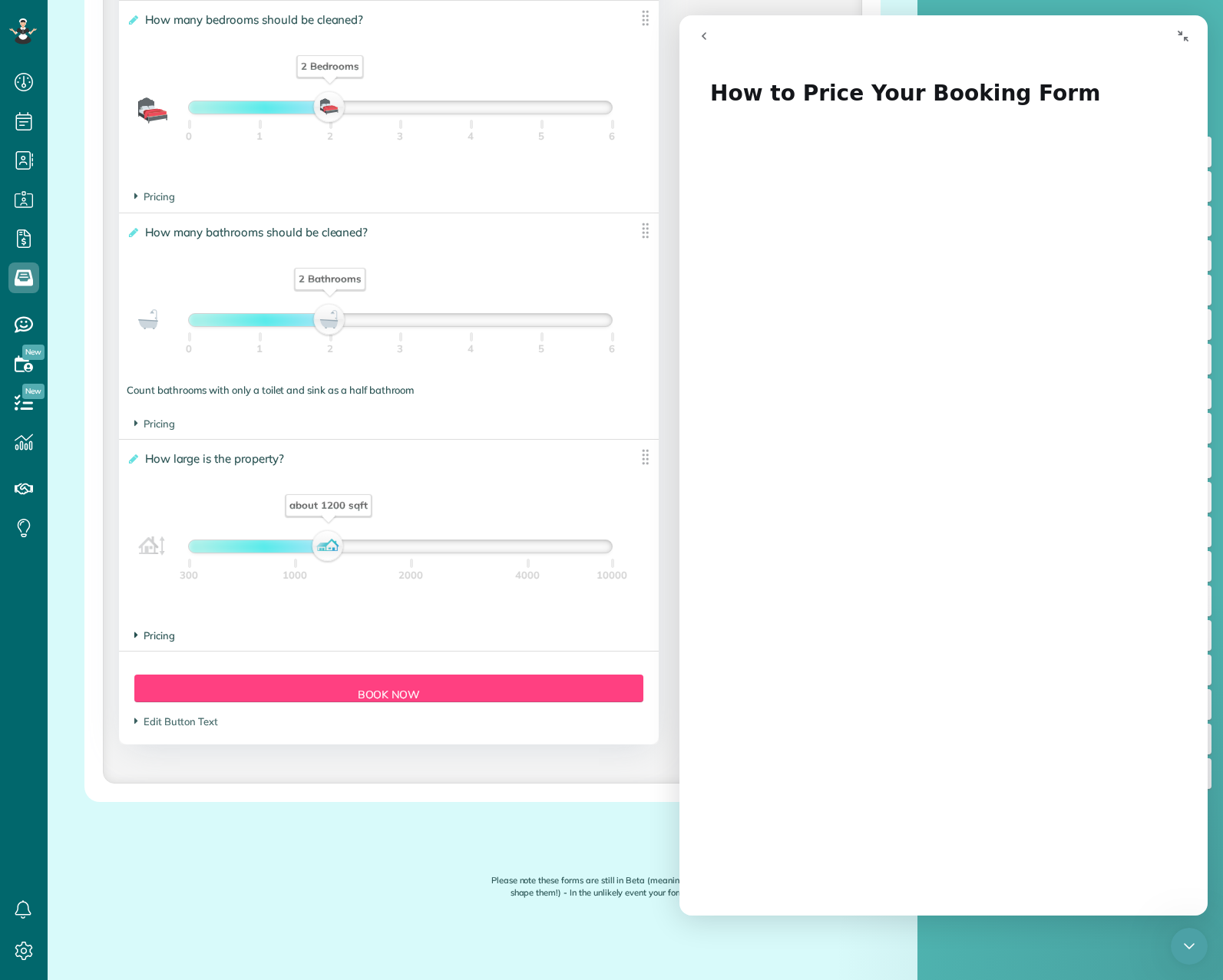
click at [152, 637] on span "Pricing" at bounding box center [155, 636] width 41 height 12
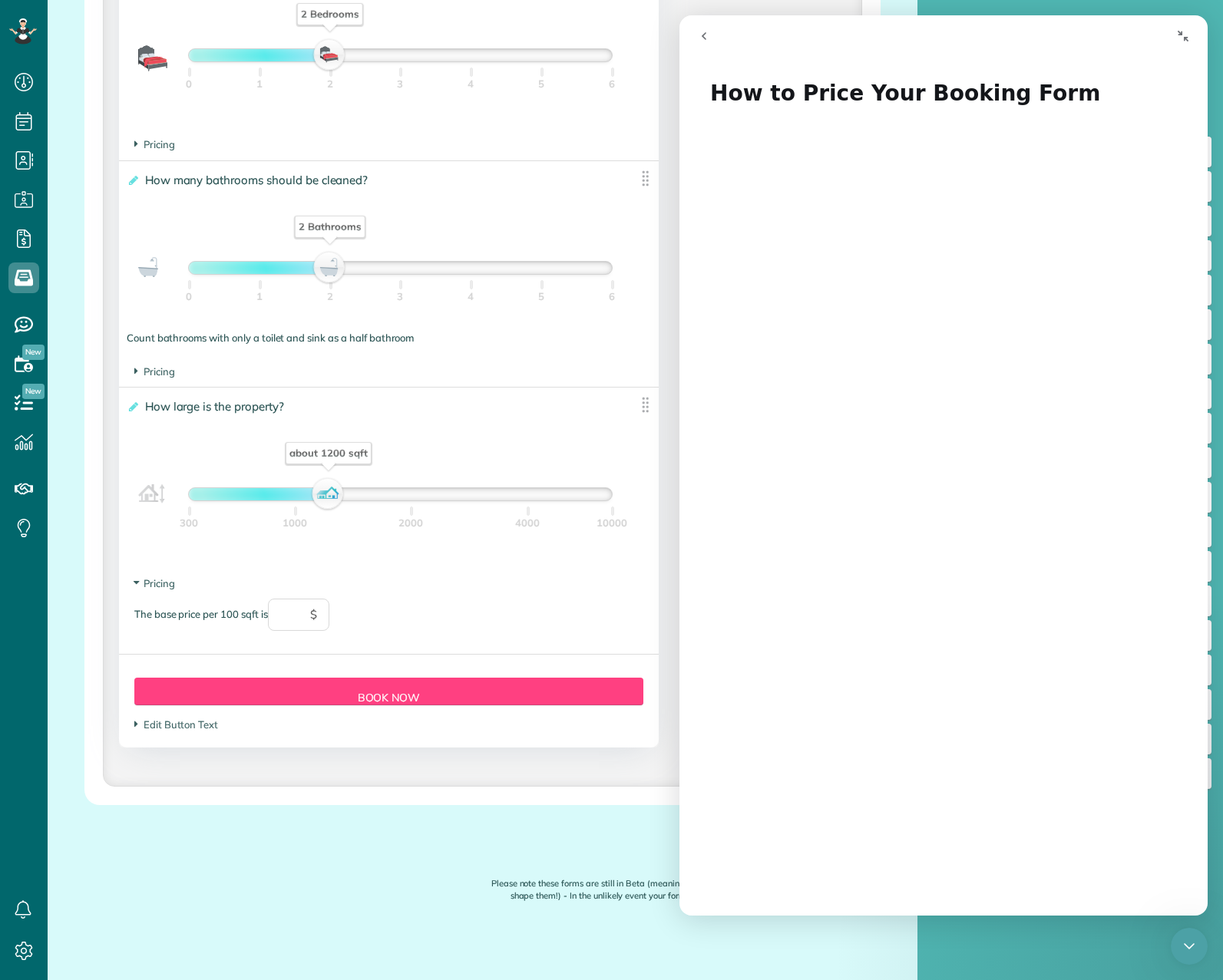
scroll to position [1159, 0]
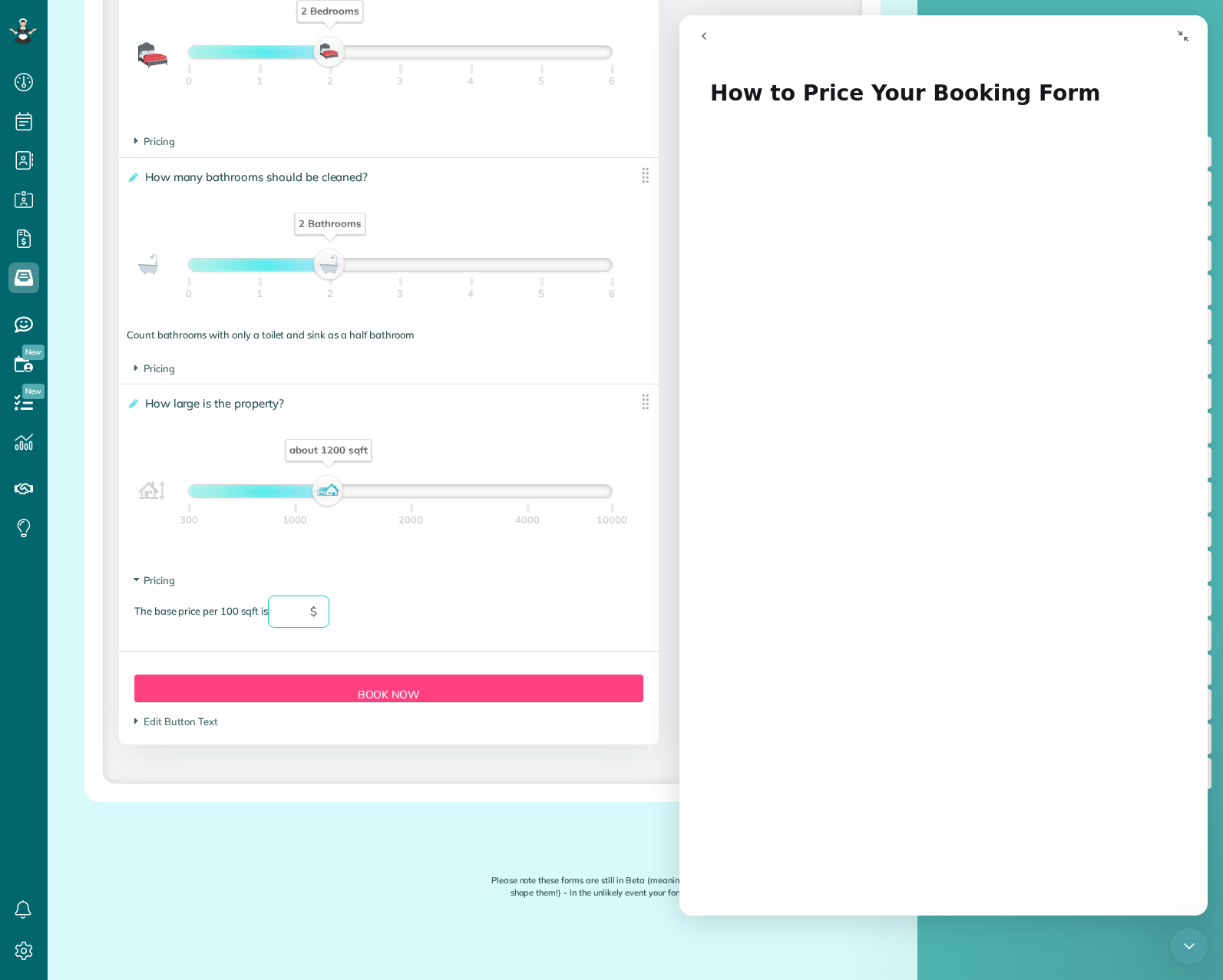
click at [301, 607] on input "text" at bounding box center [298, 612] width 62 height 33
click at [407, 580] on section "Pricing The base price per 100 sqft is ** $" at bounding box center [389, 608] width 510 height 70
type input "**"
click at [408, 700] on div "Form Button Preview Book Now" at bounding box center [389, 688] width 510 height 27
click at [417, 692] on div "Form Button Preview Book Now" at bounding box center [389, 688] width 510 height 27
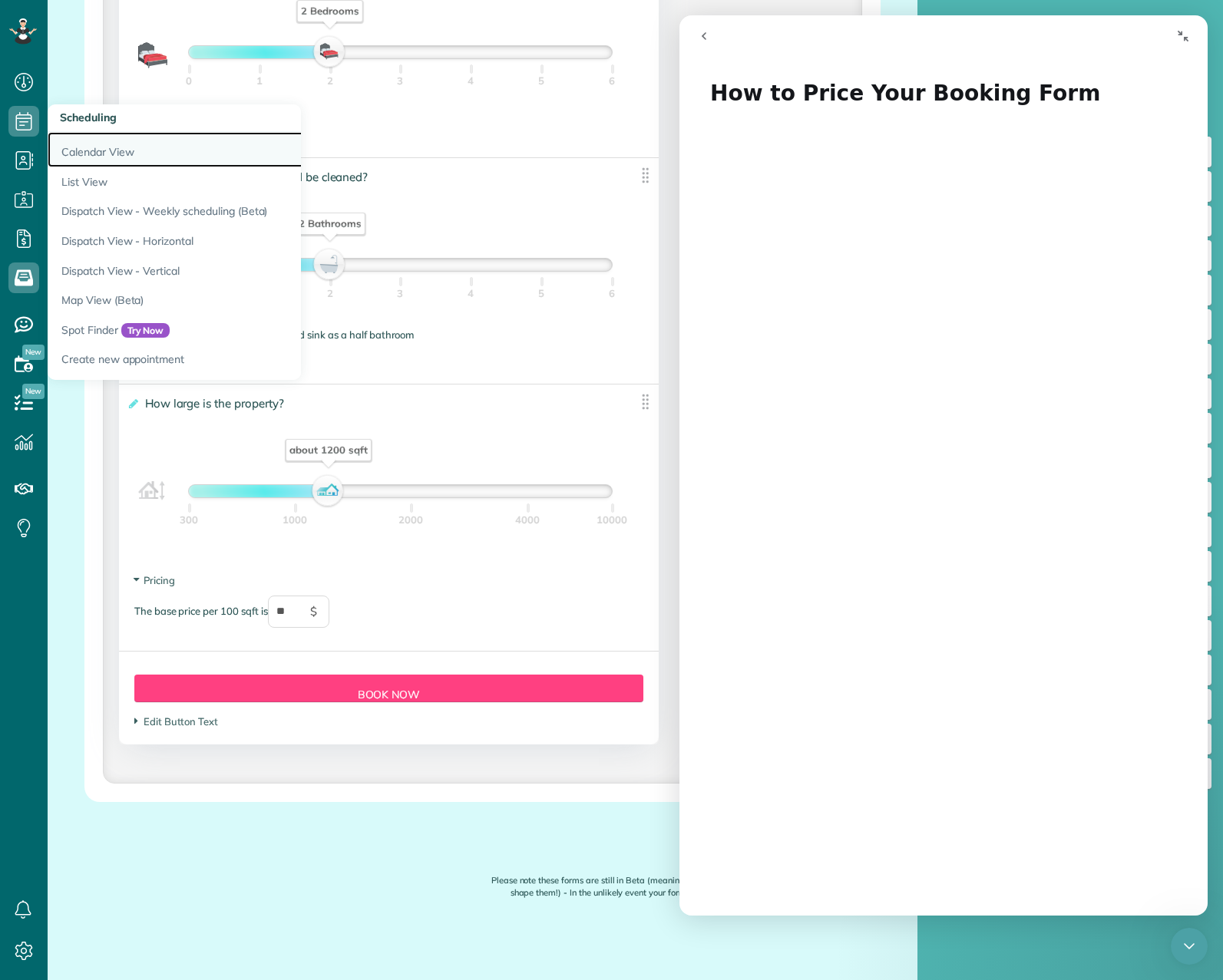
click at [92, 149] on link "Calendar View" at bounding box center [239, 150] width 384 height 35
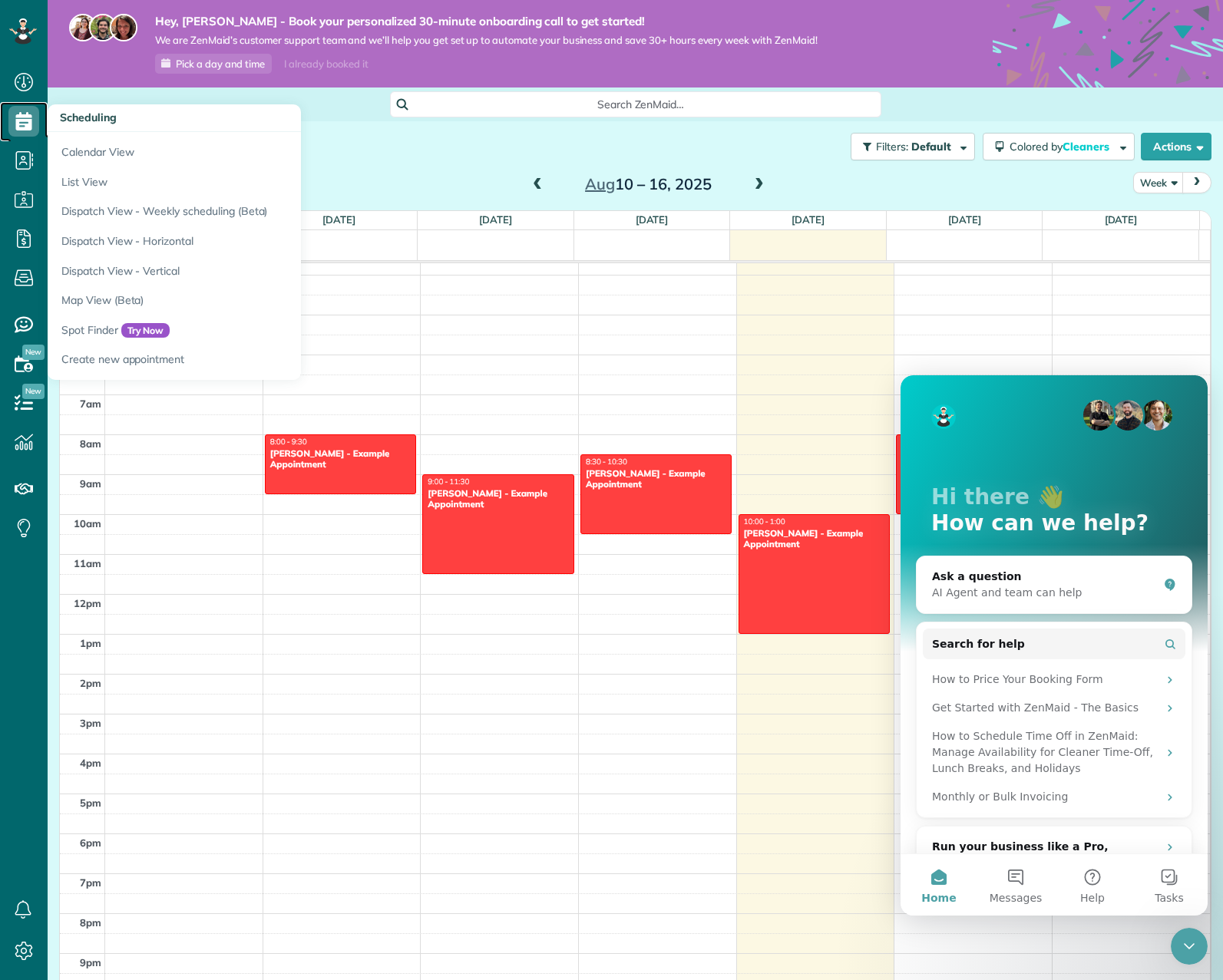
click at [17, 124] on icon at bounding box center [24, 121] width 31 height 31
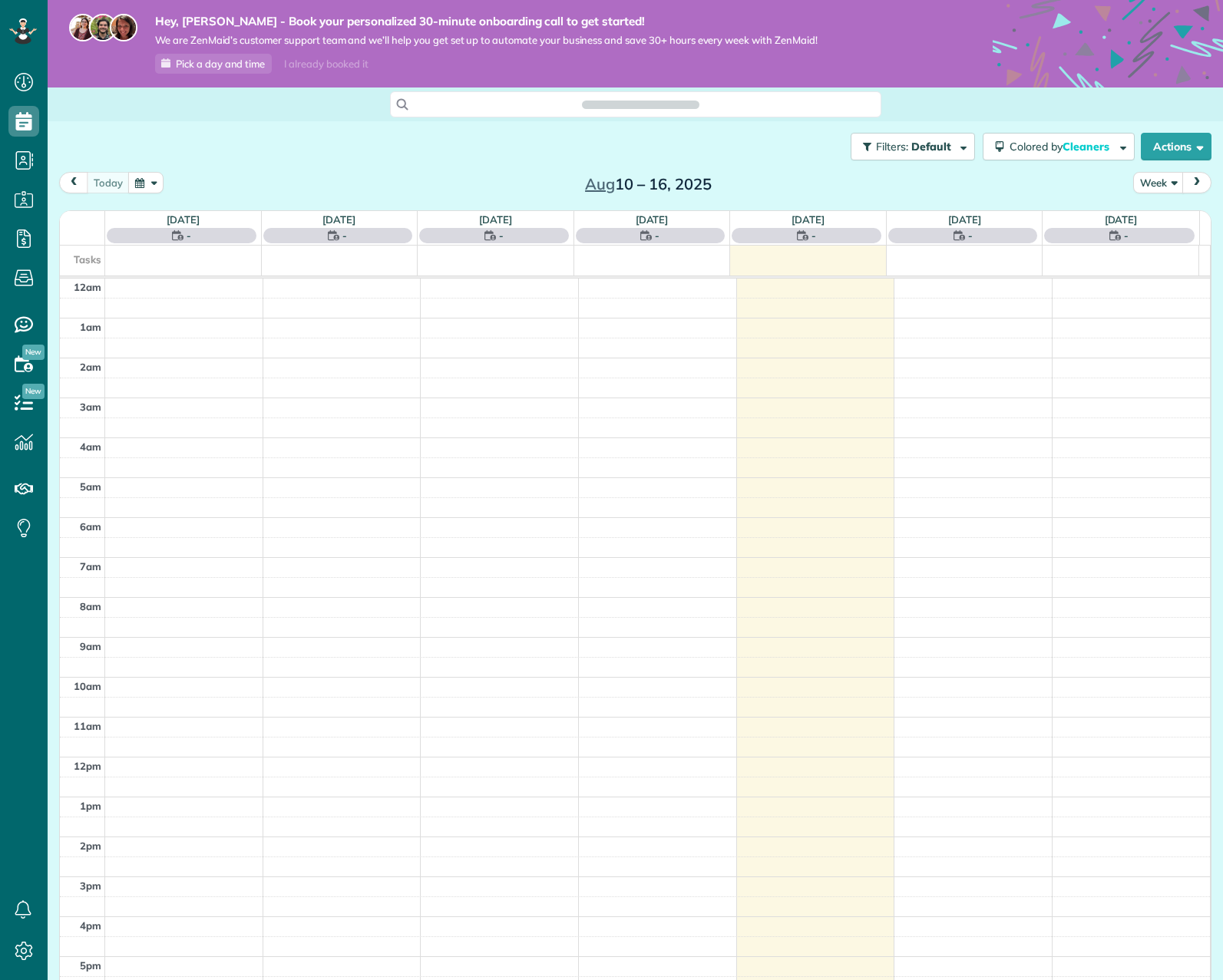
scroll to position [147, 0]
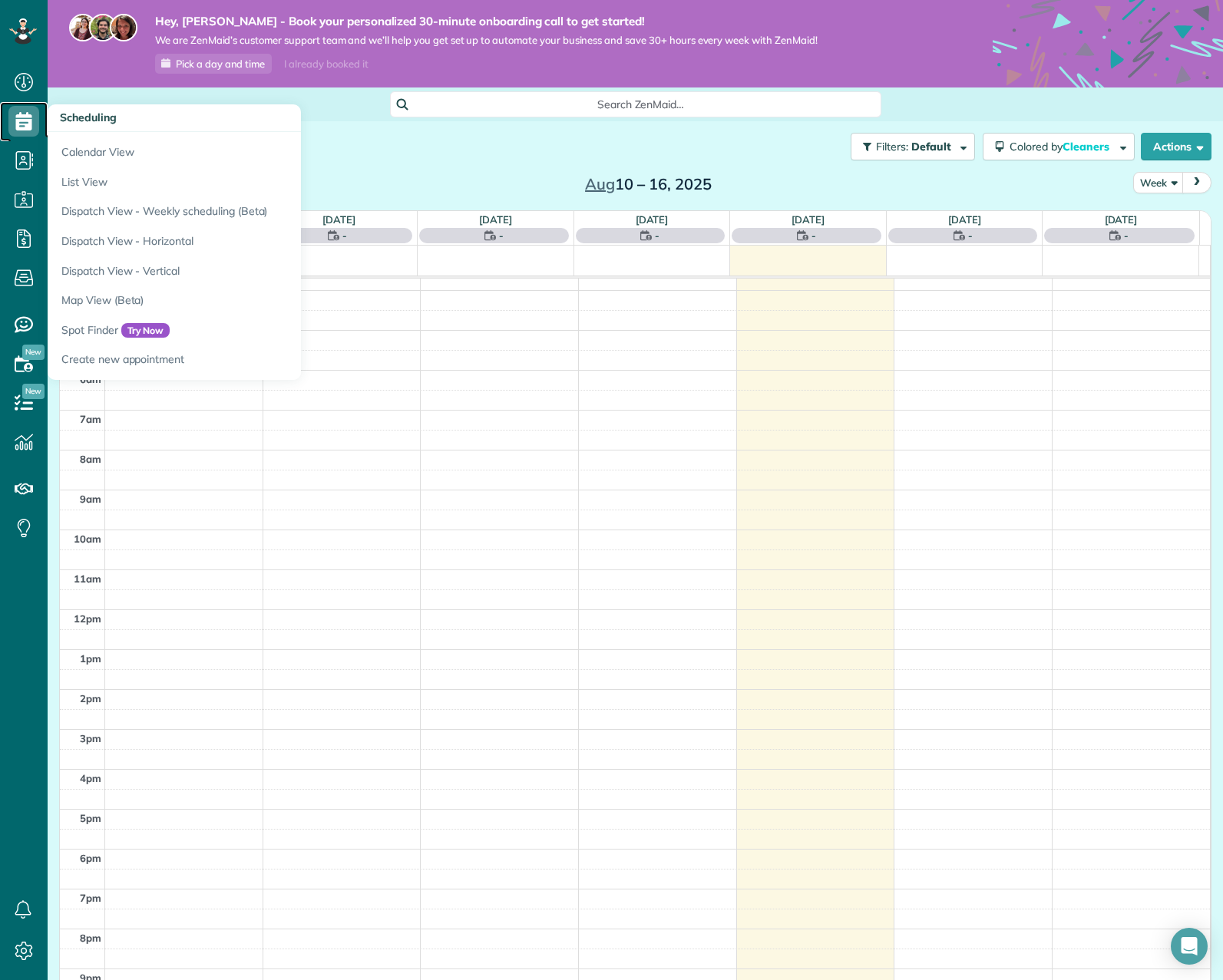
click at [33, 131] on icon at bounding box center [24, 121] width 31 height 31
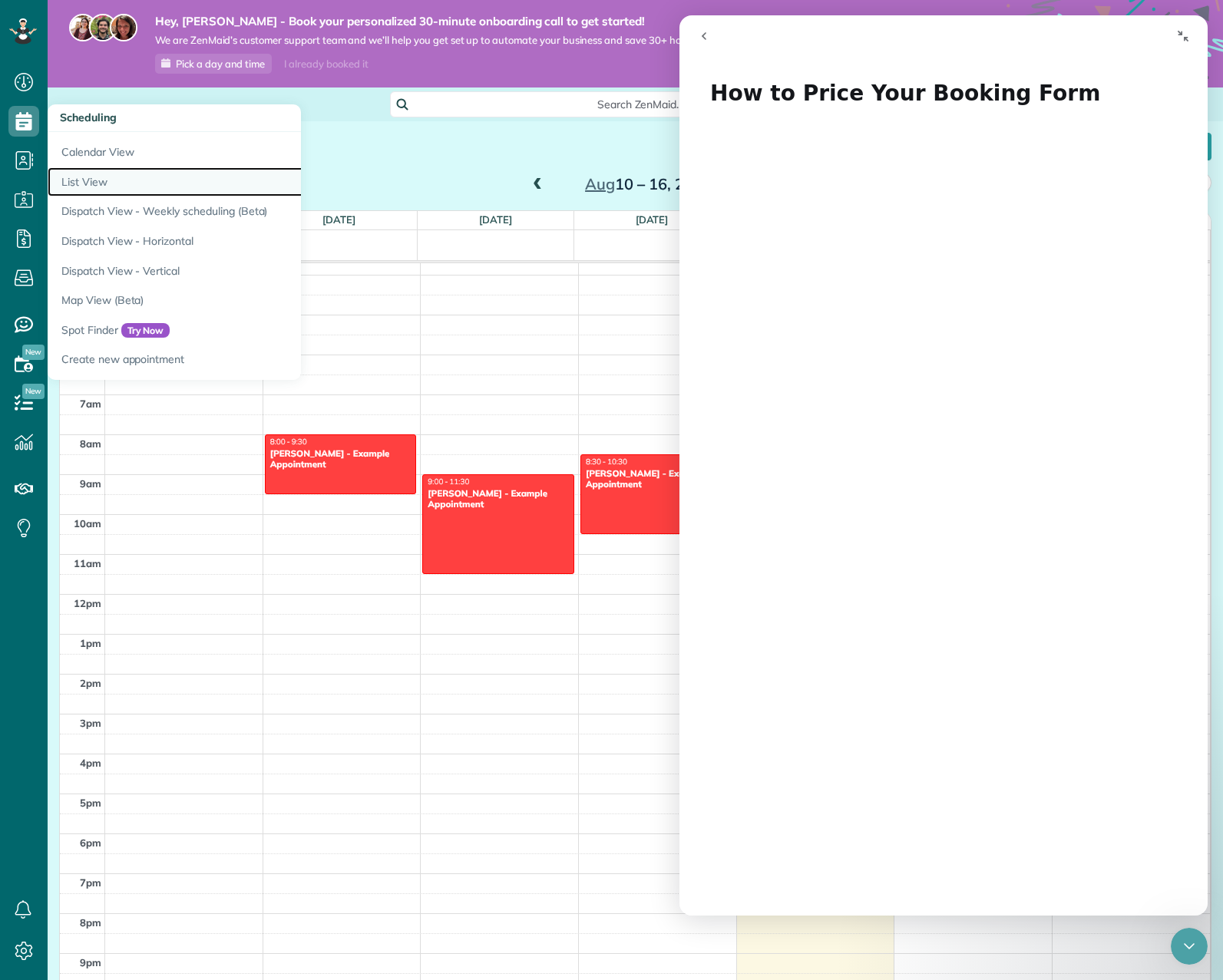
click link "List View"
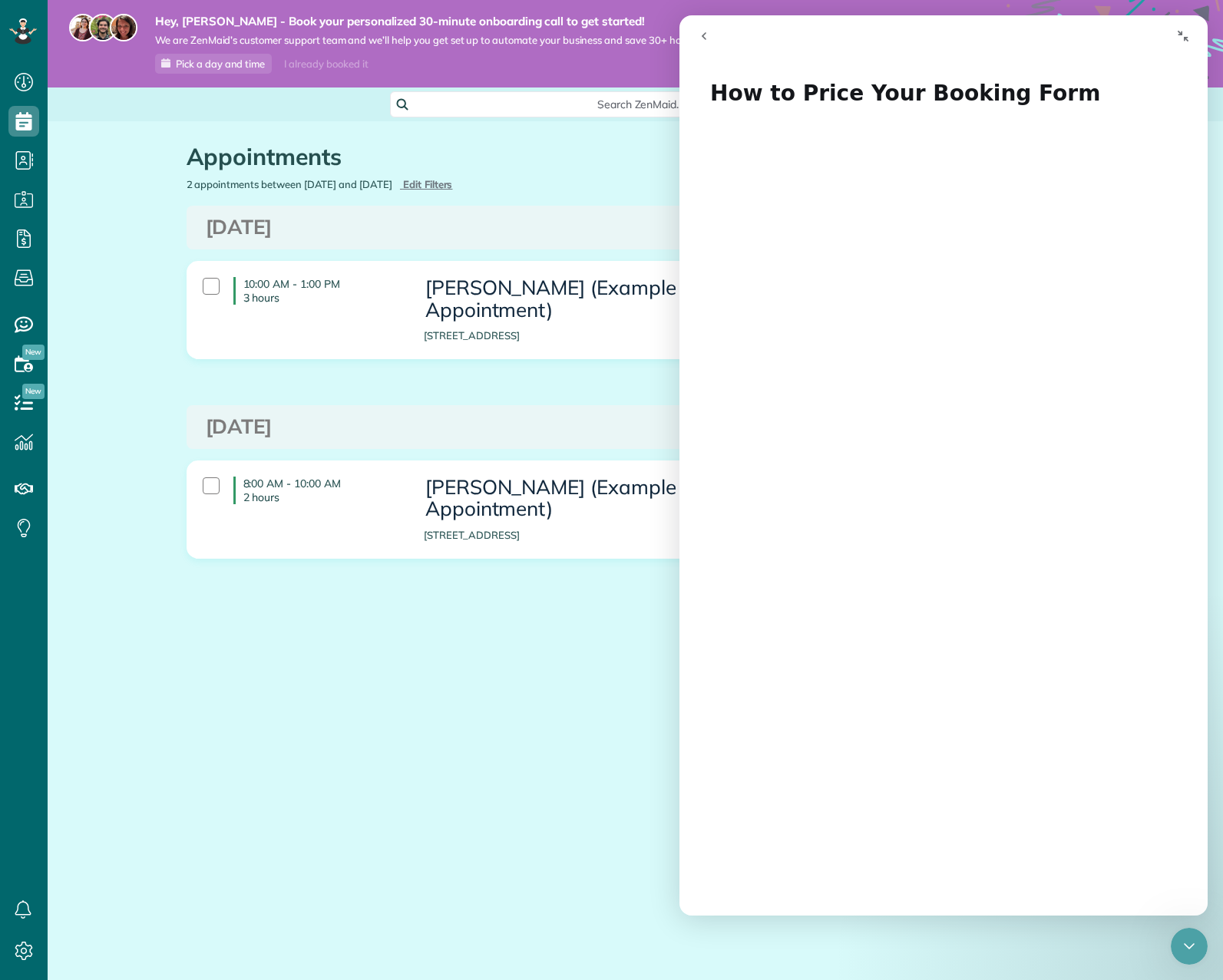
click at [1204, 946] on div "Close Intercom Messenger" at bounding box center [1189, 946] width 37 height 37
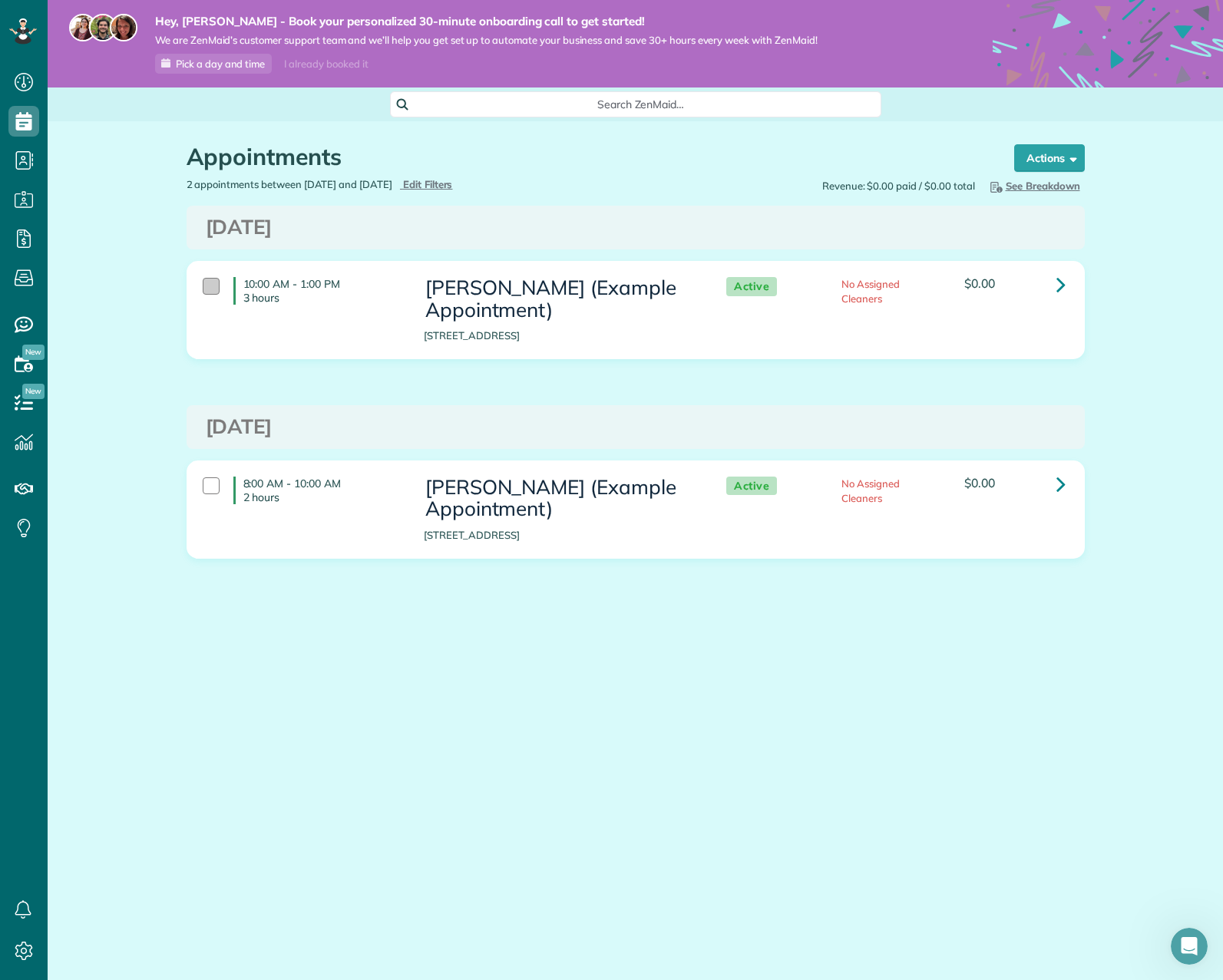
click at [214, 284] on div at bounding box center [211, 286] width 17 height 17
click at [1064, 286] on icon at bounding box center [1061, 284] width 9 height 26
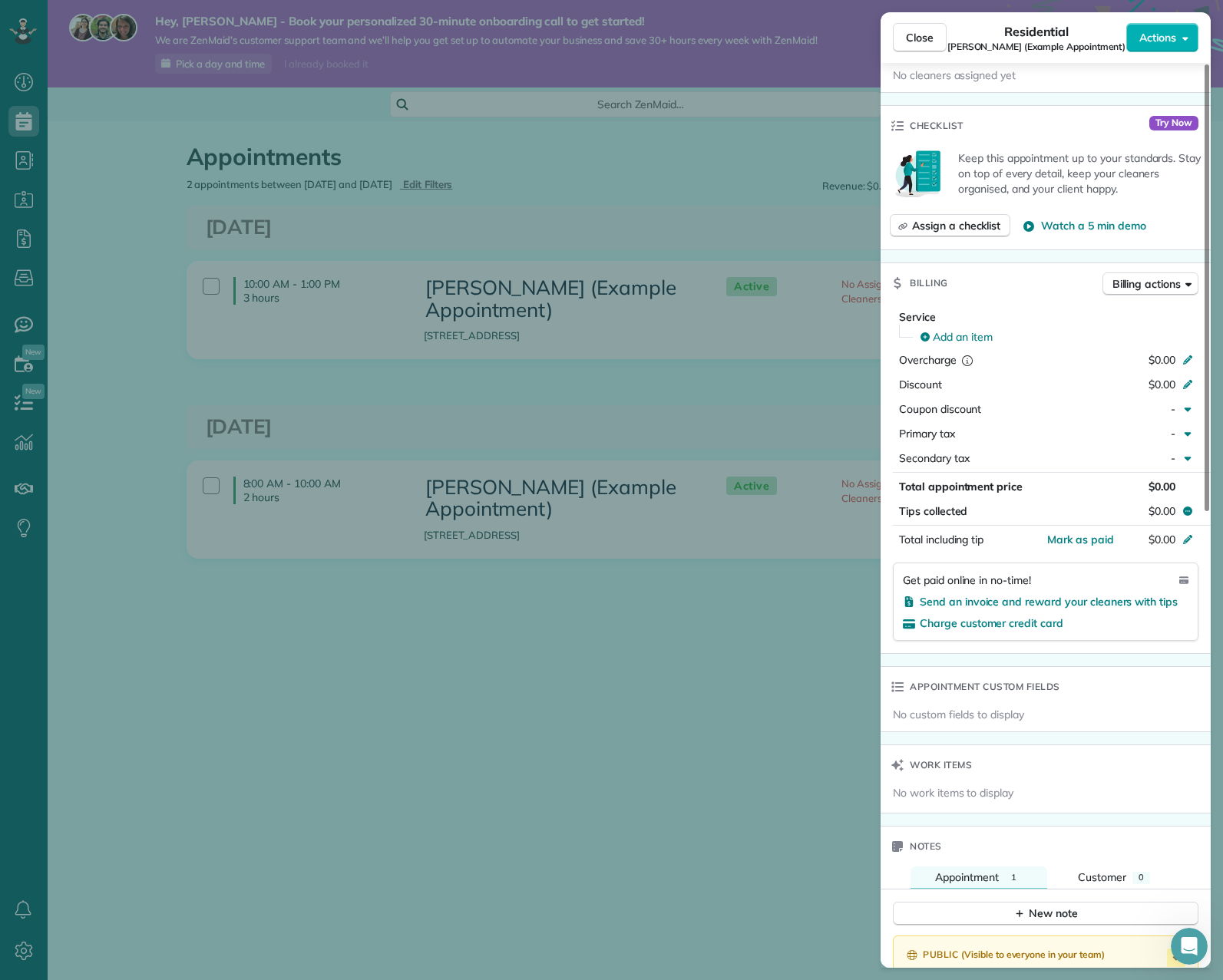
scroll to position [461, 0]
click at [196, 776] on div "Close Residential [PERSON_NAME] (Example Appointment) Actions Status Active [PE…" at bounding box center [611, 490] width 1223 height 980
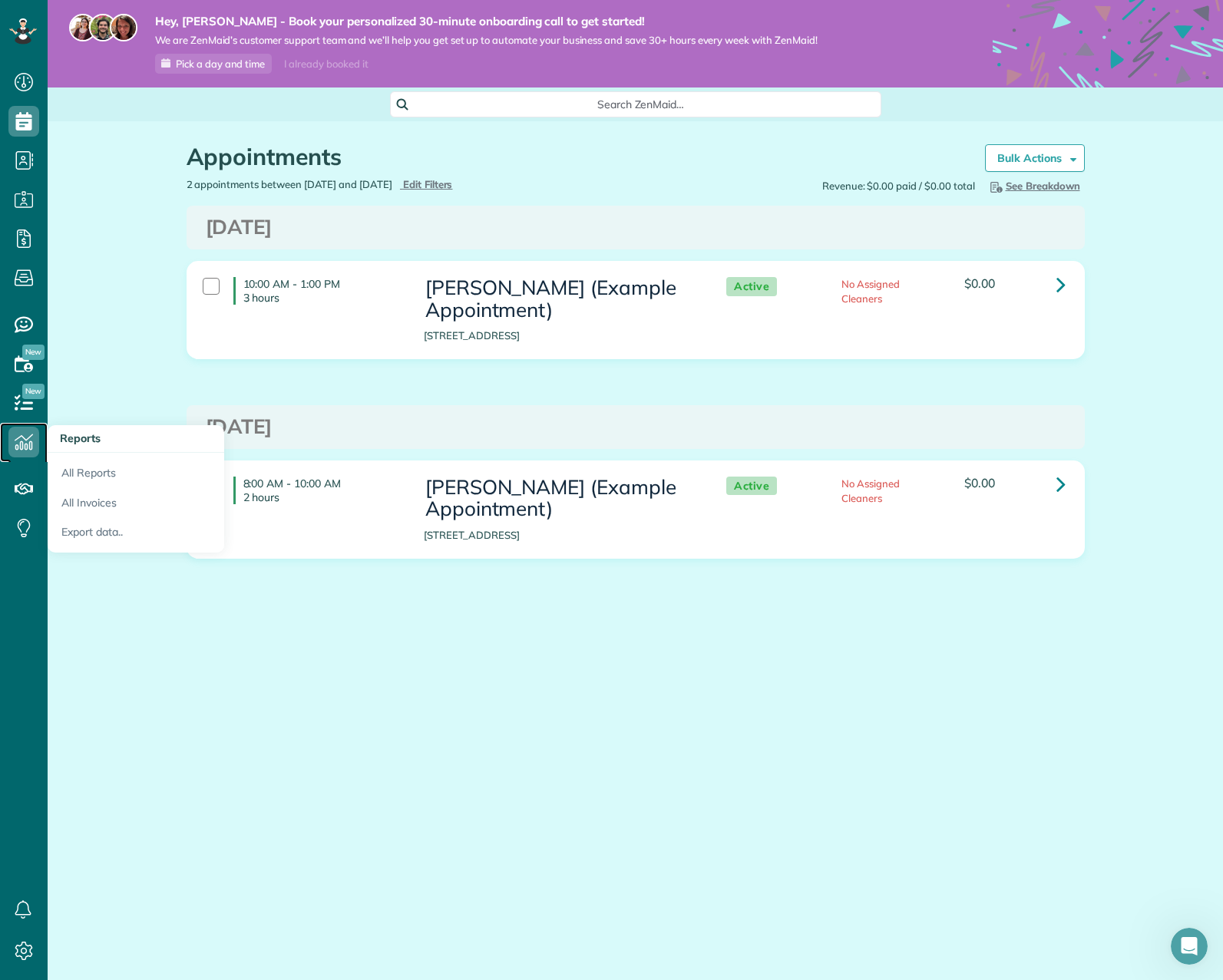
click at [23, 449] on use at bounding box center [24, 442] width 19 height 16
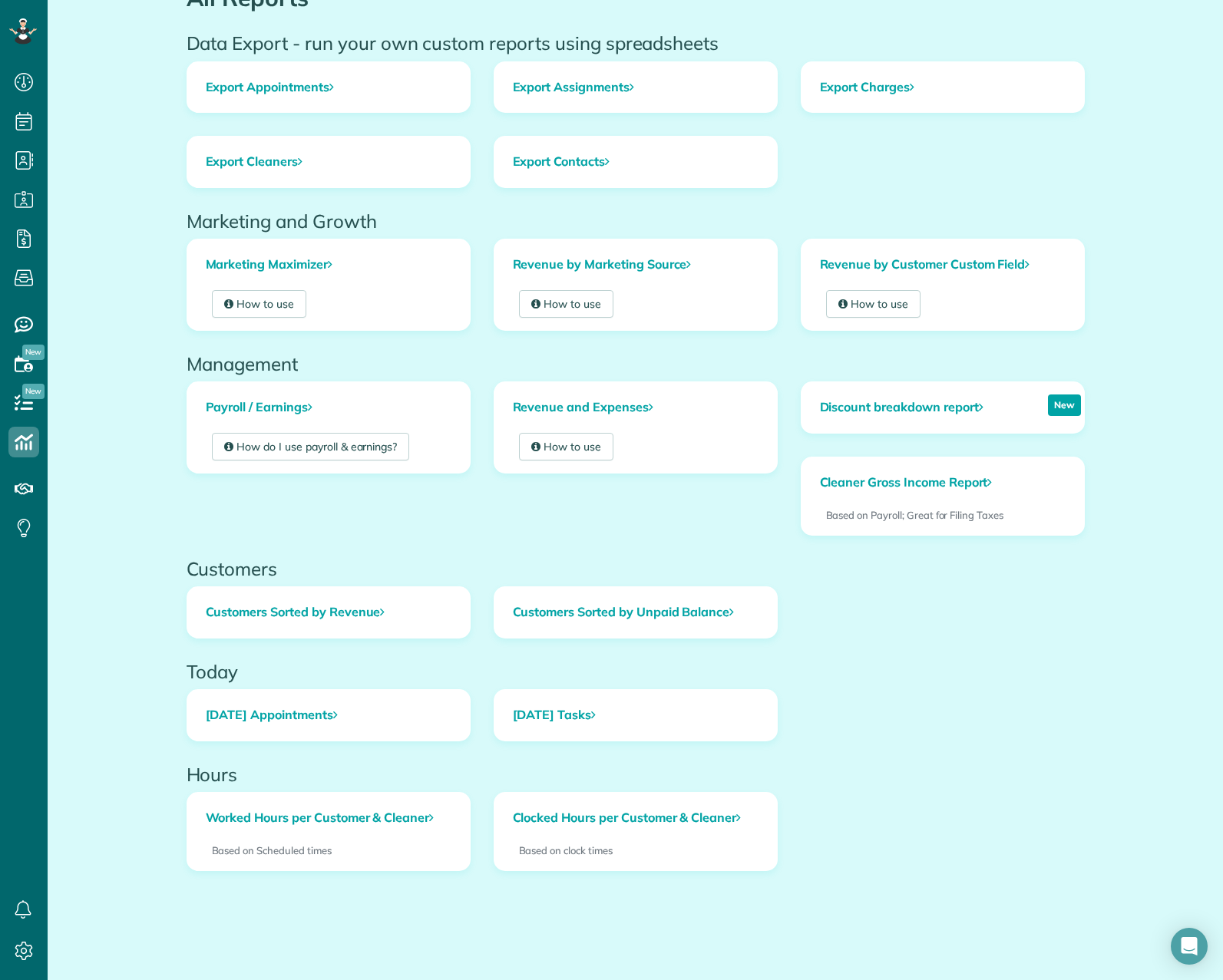
scroll to position [165, 0]
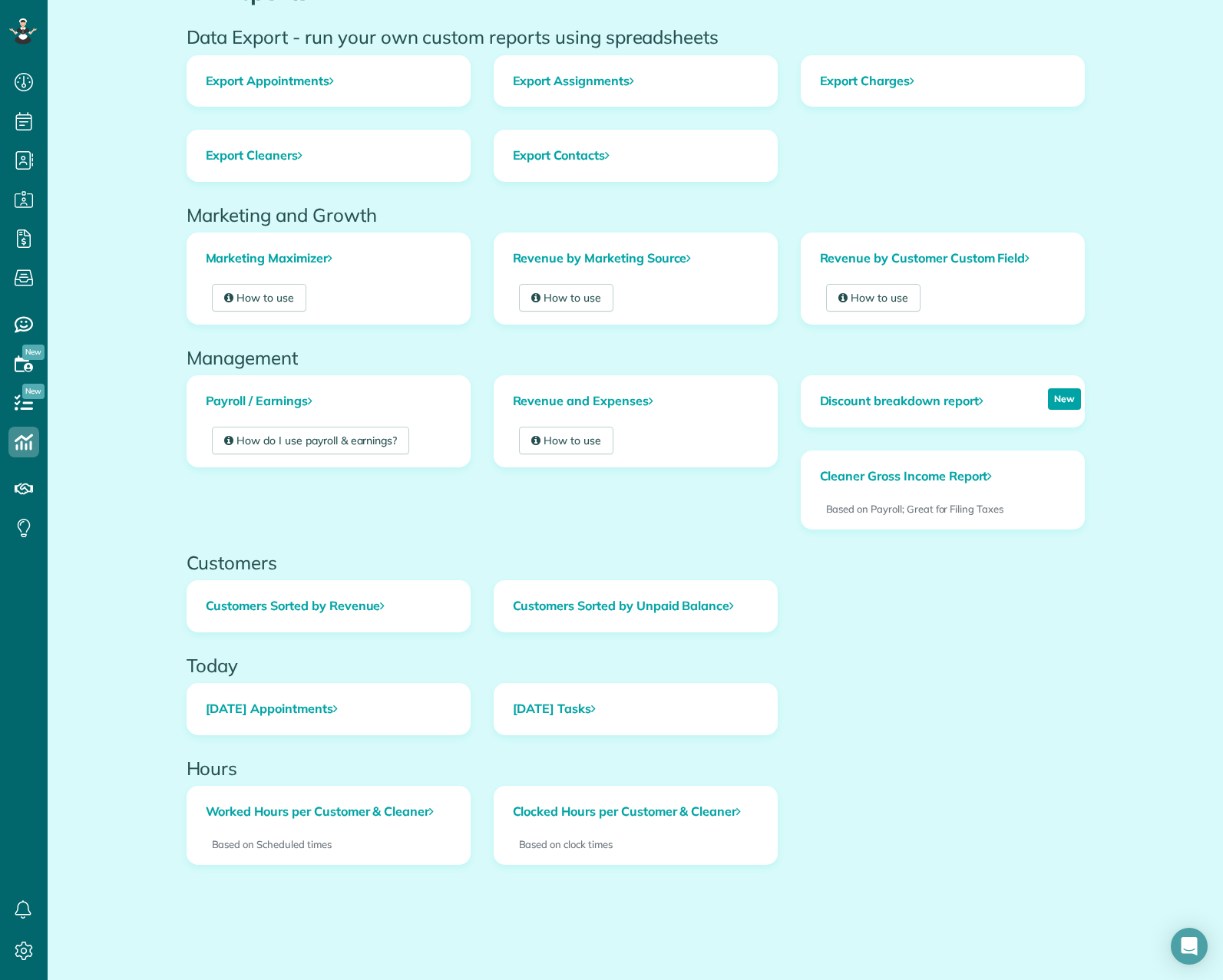
drag, startPoint x: 182, startPoint y: 159, endPoint x: 851, endPoint y: 881, distance: 984.3
click at [851, 881] on div "All Reports Data Export - run your own custom reports using spreadsheets Export…" at bounding box center [636, 467] width 922 height 1023
copy div "Lor Ipsumdo Sita Consec - adi elit sed doeius tempori utlab etdoloremagn Aliqua…"
click at [34, 409] on icon at bounding box center [24, 403] width 31 height 31
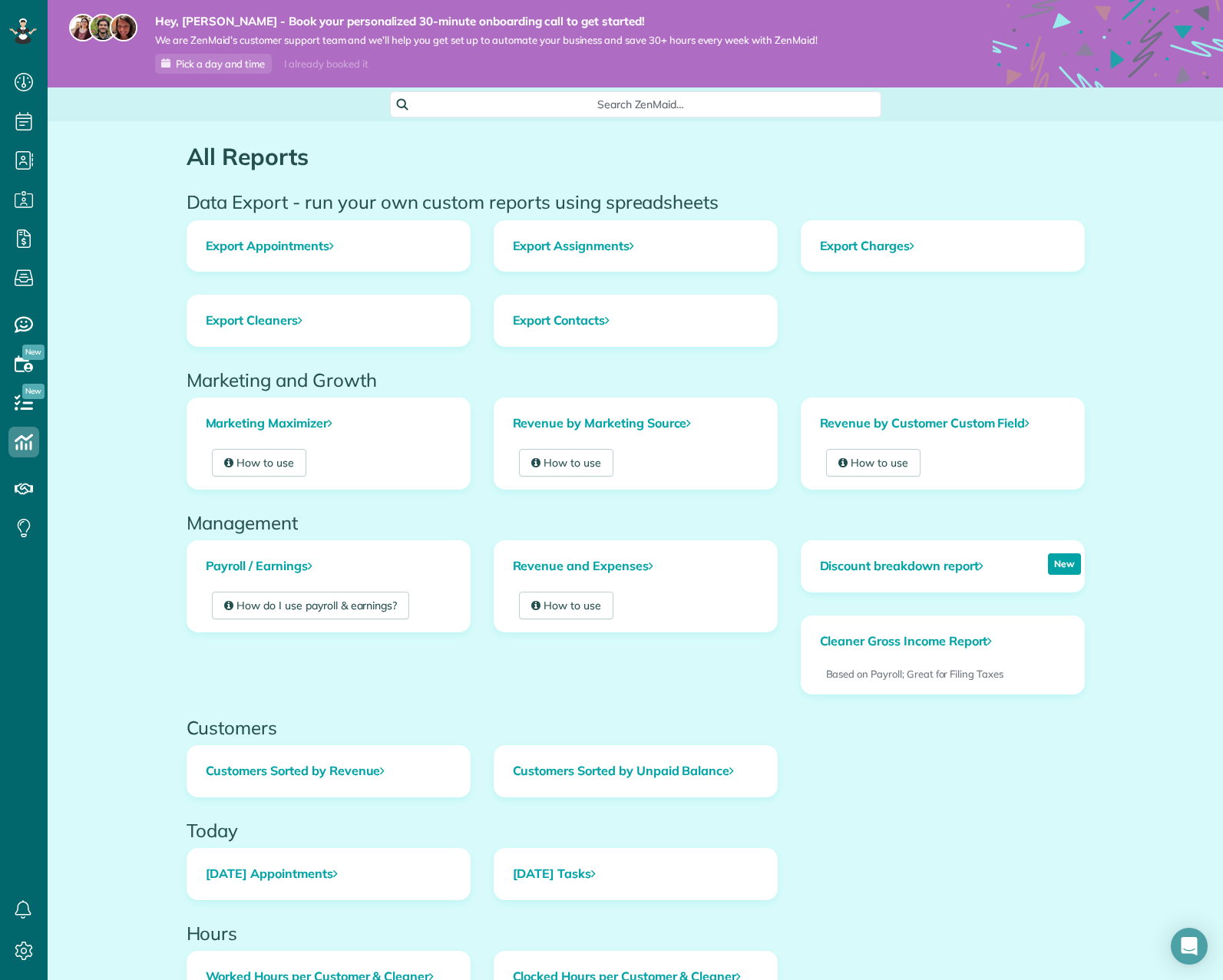
scroll to position [165, 0]
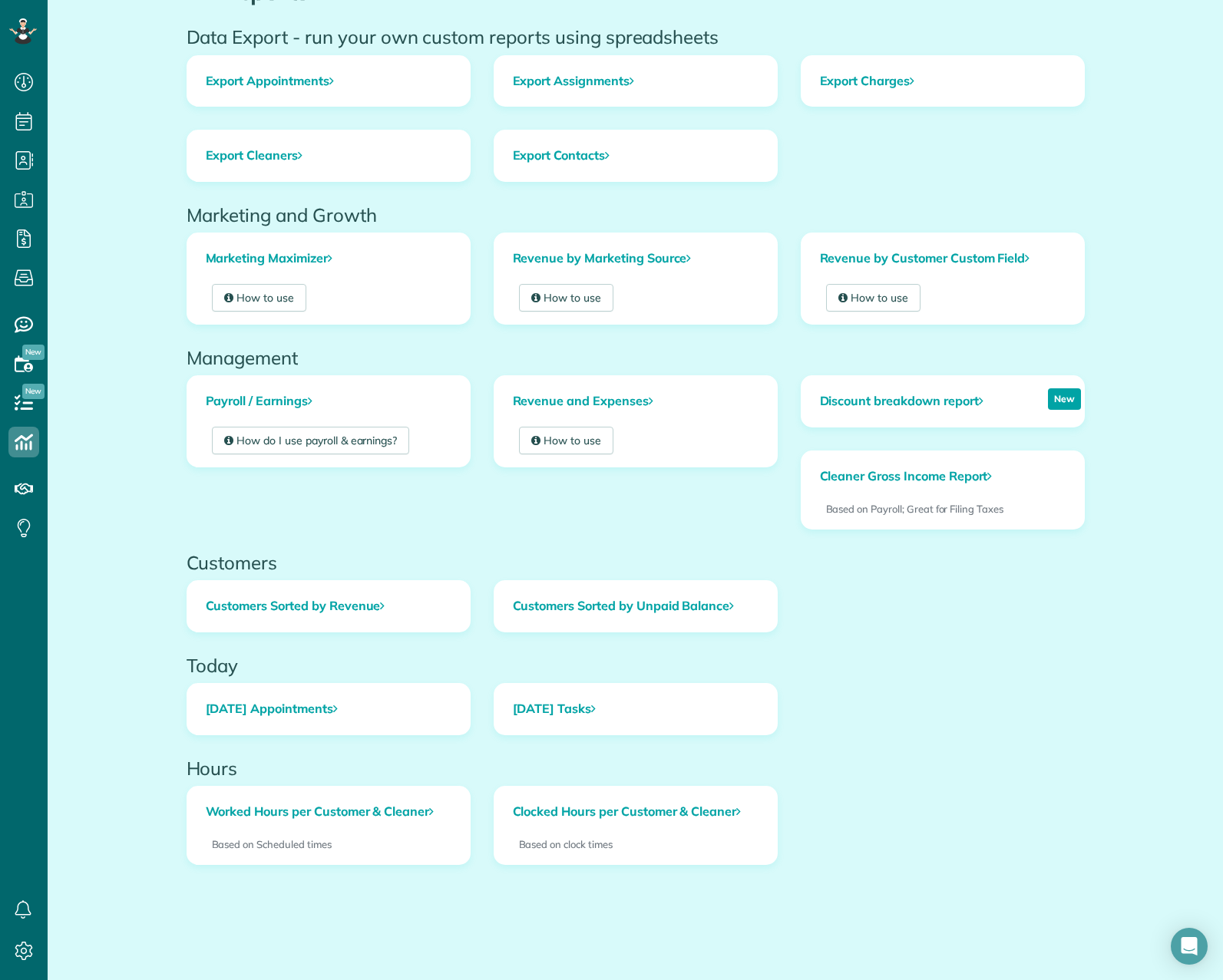
drag, startPoint x: 179, startPoint y: 156, endPoint x: 751, endPoint y: 1030, distance: 1044.5
click at [751, 980] on html "Dashboard Scheduling Calendar View List View Dispatch View - Weekly scheduling …" at bounding box center [611, 490] width 1223 height 980
copy div "Lor Ipsumdo Sita Consec - adi elit sed doeius tempori utlab etdoloremagn Aliqua…"
click at [19, 953] on icon at bounding box center [24, 951] width 31 height 31
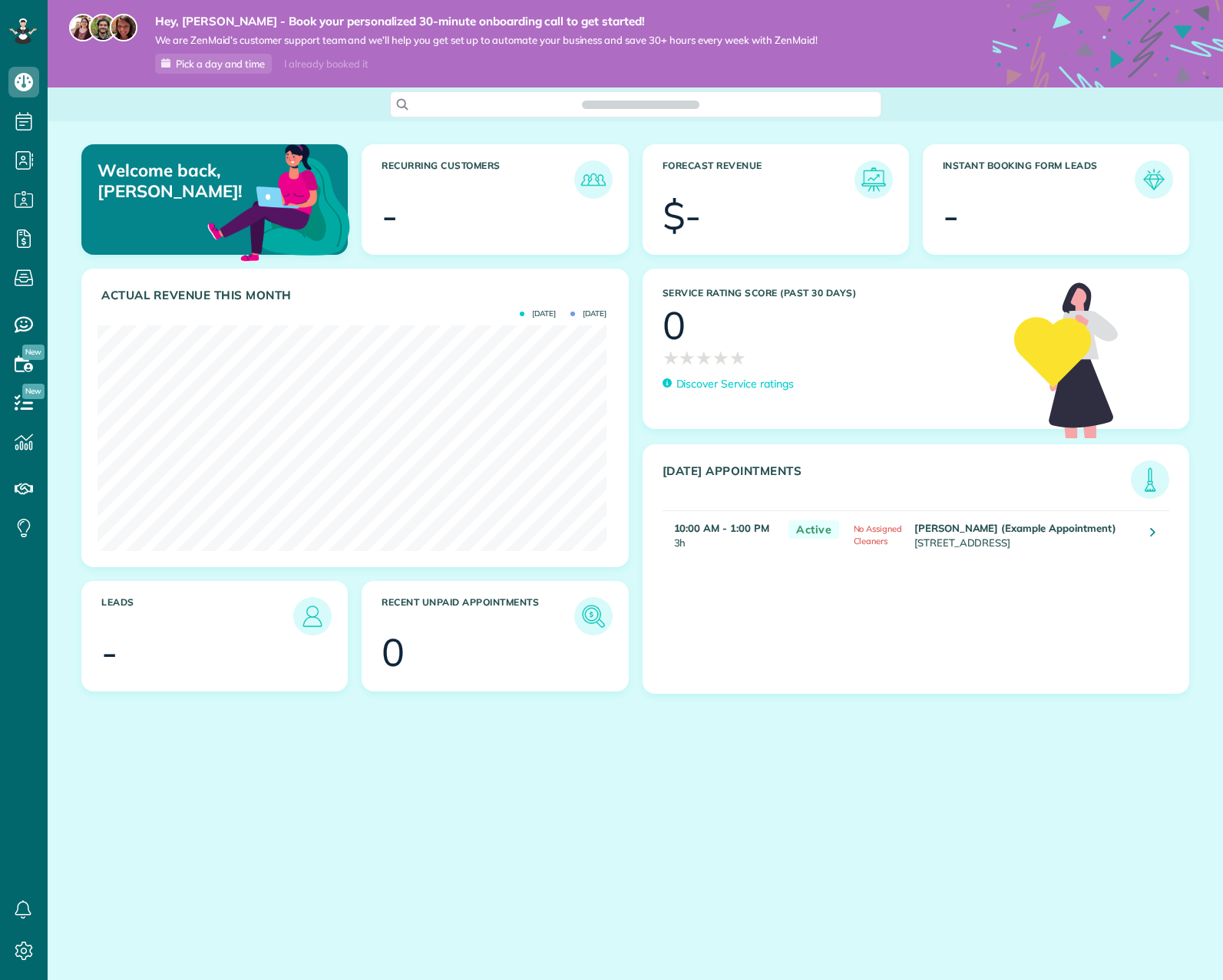
scroll to position [226, 510]
